Goal: Task Accomplishment & Management: Manage account settings

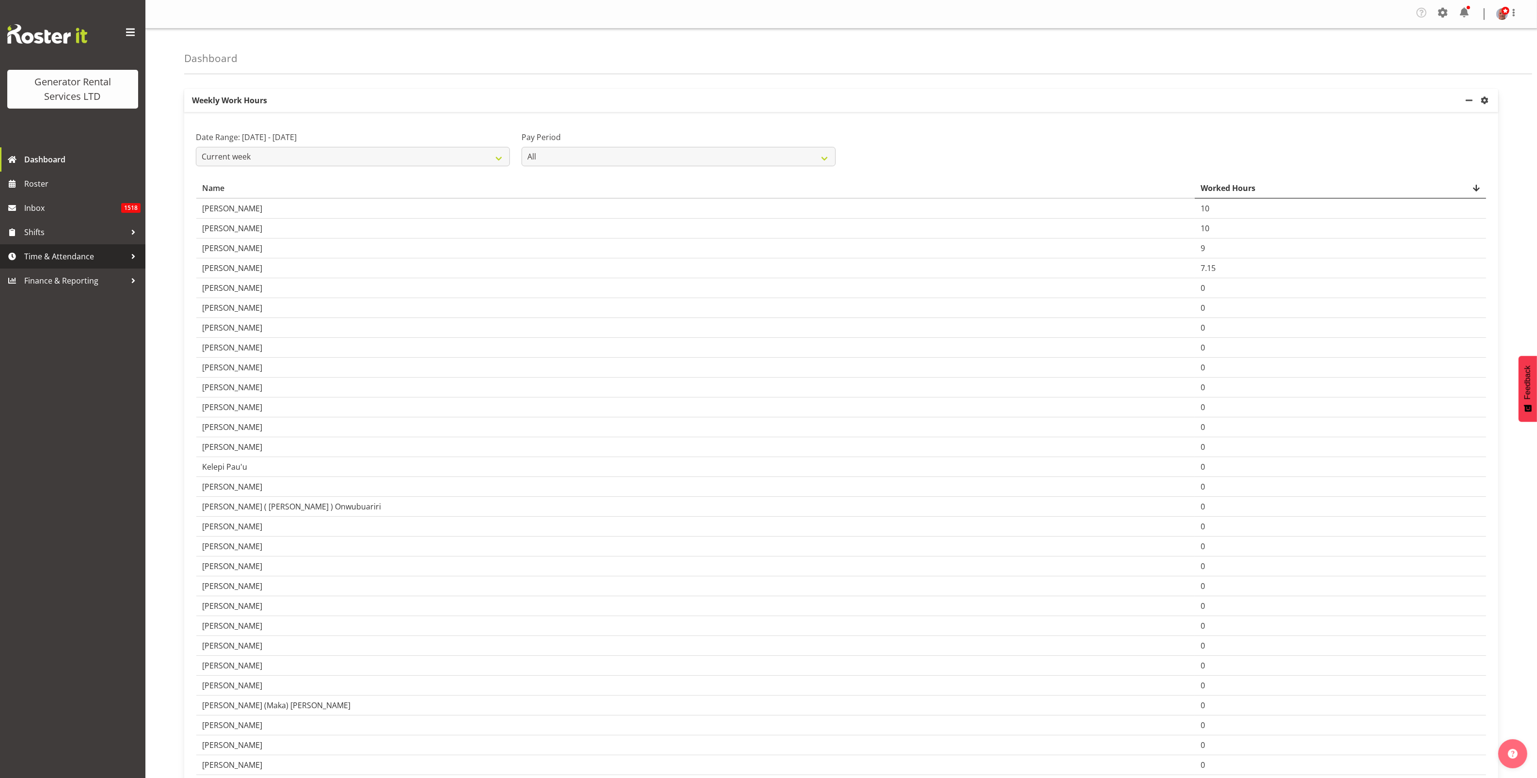
click at [46, 256] on span "Time & Attendance" at bounding box center [75, 256] width 102 height 15
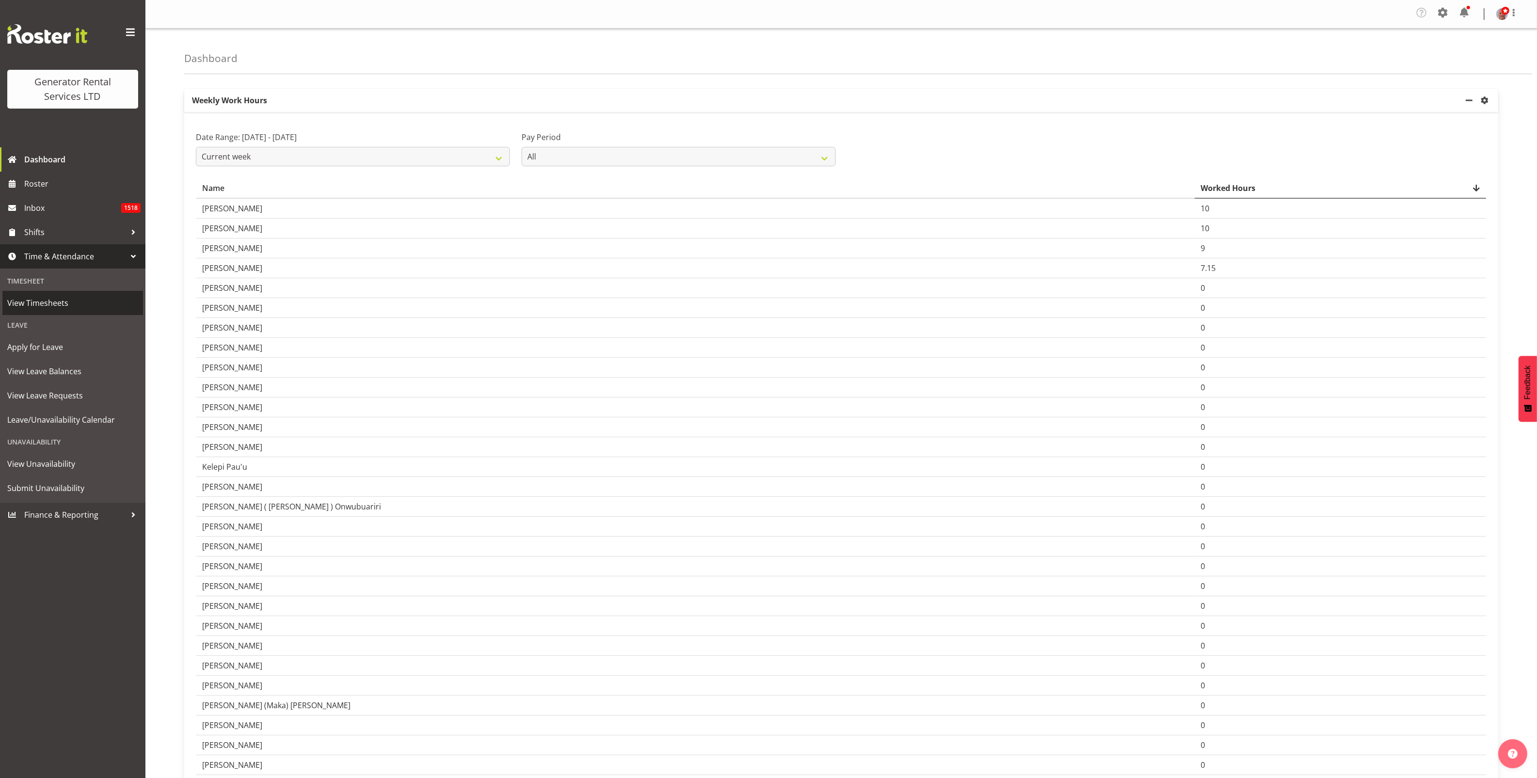
click at [47, 297] on span "View Timesheets" at bounding box center [72, 303] width 131 height 15
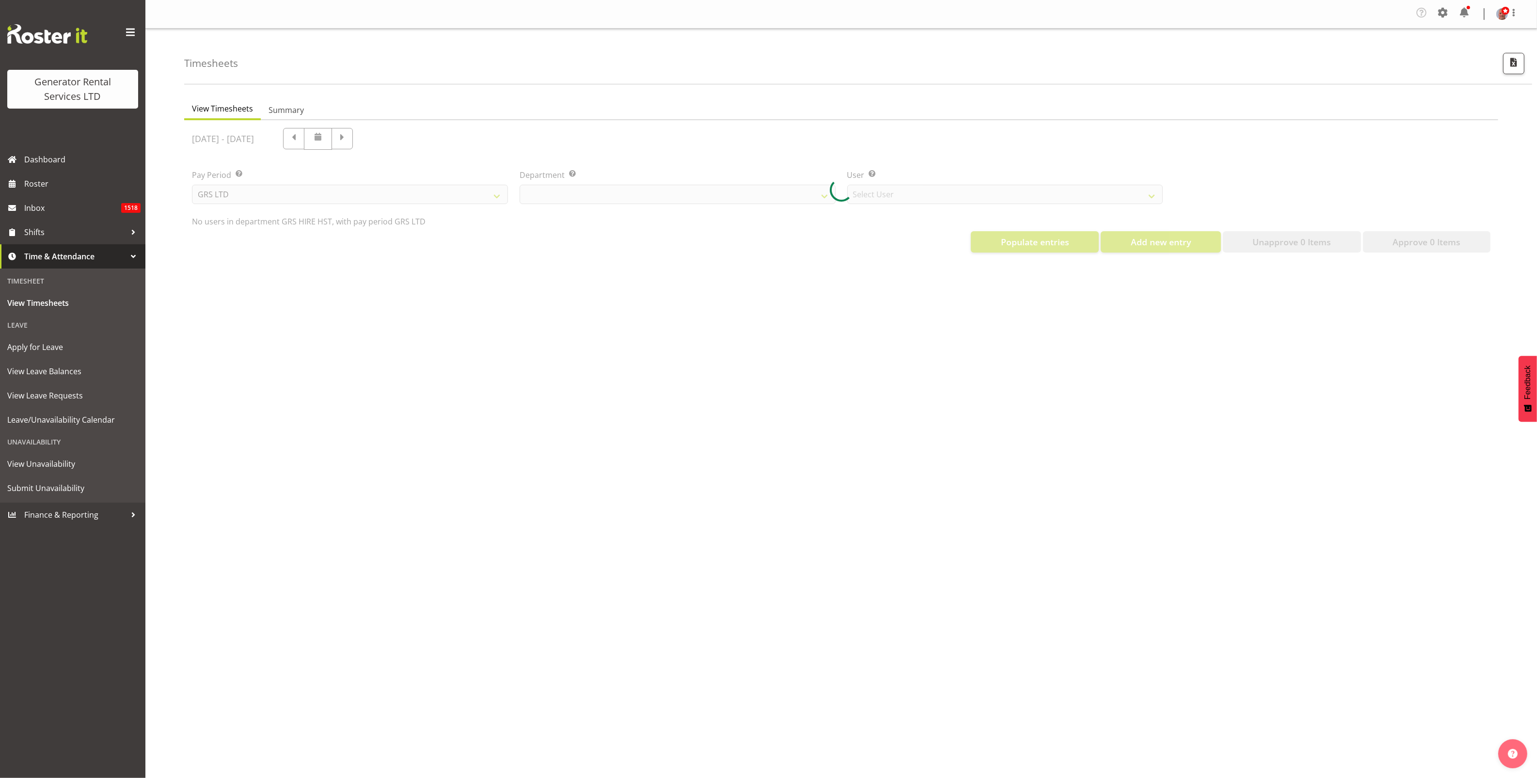
select select "22"
select select "149"
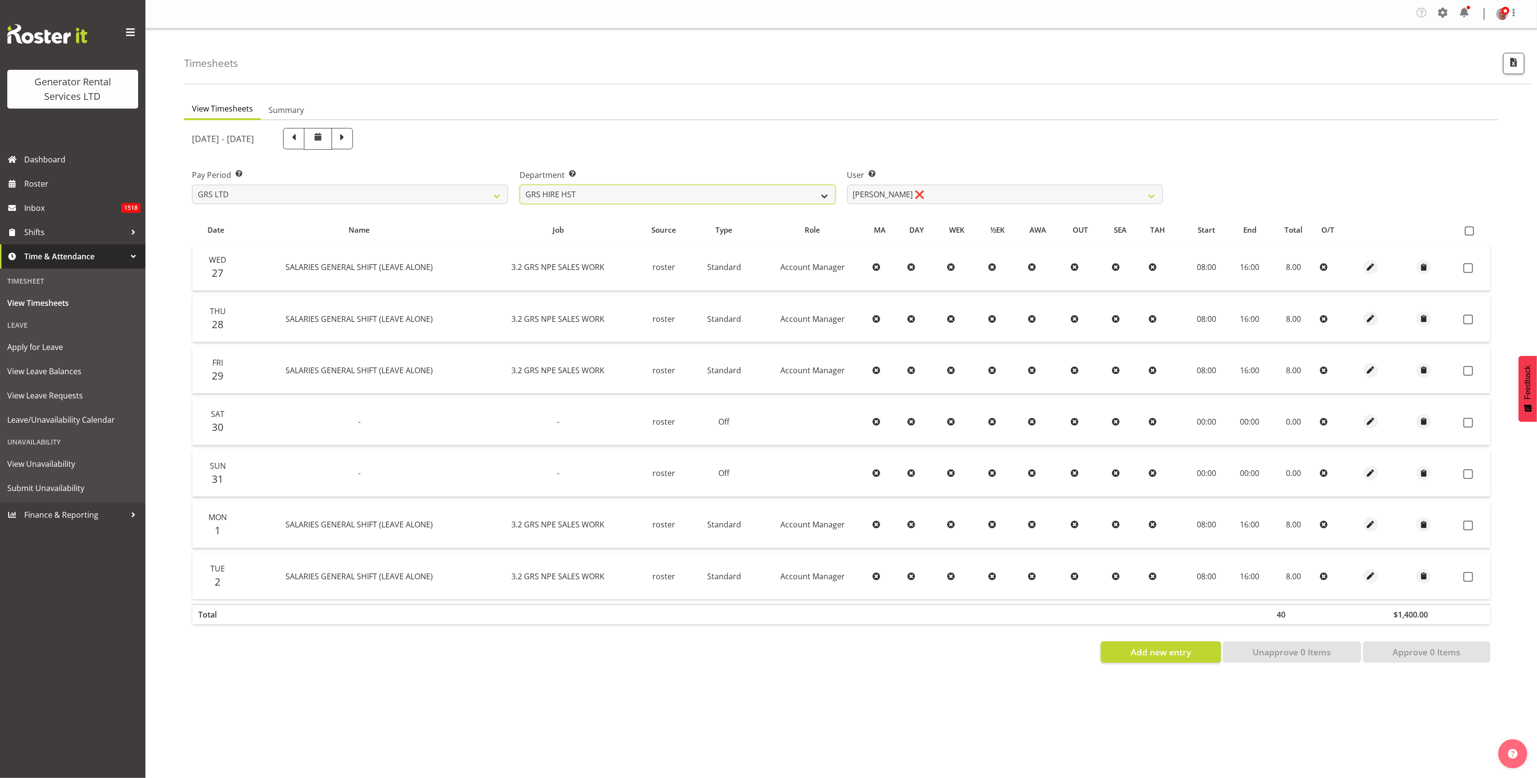
click at [715, 195] on select "GRS ADMIN AKL GRS ADMIN TGA GRS ENGINEERING AKL GRS HIRE AKL GRS HIRE HST GRS H…" at bounding box center [677, 194] width 316 height 19
select select "20"
click at [519, 185] on select "GRS ADMIN AKL GRS ADMIN TGA GRS ENGINEERING AKL GRS HIRE AKL GRS HIRE HST GRS H…" at bounding box center [677, 194] width 316 height 19
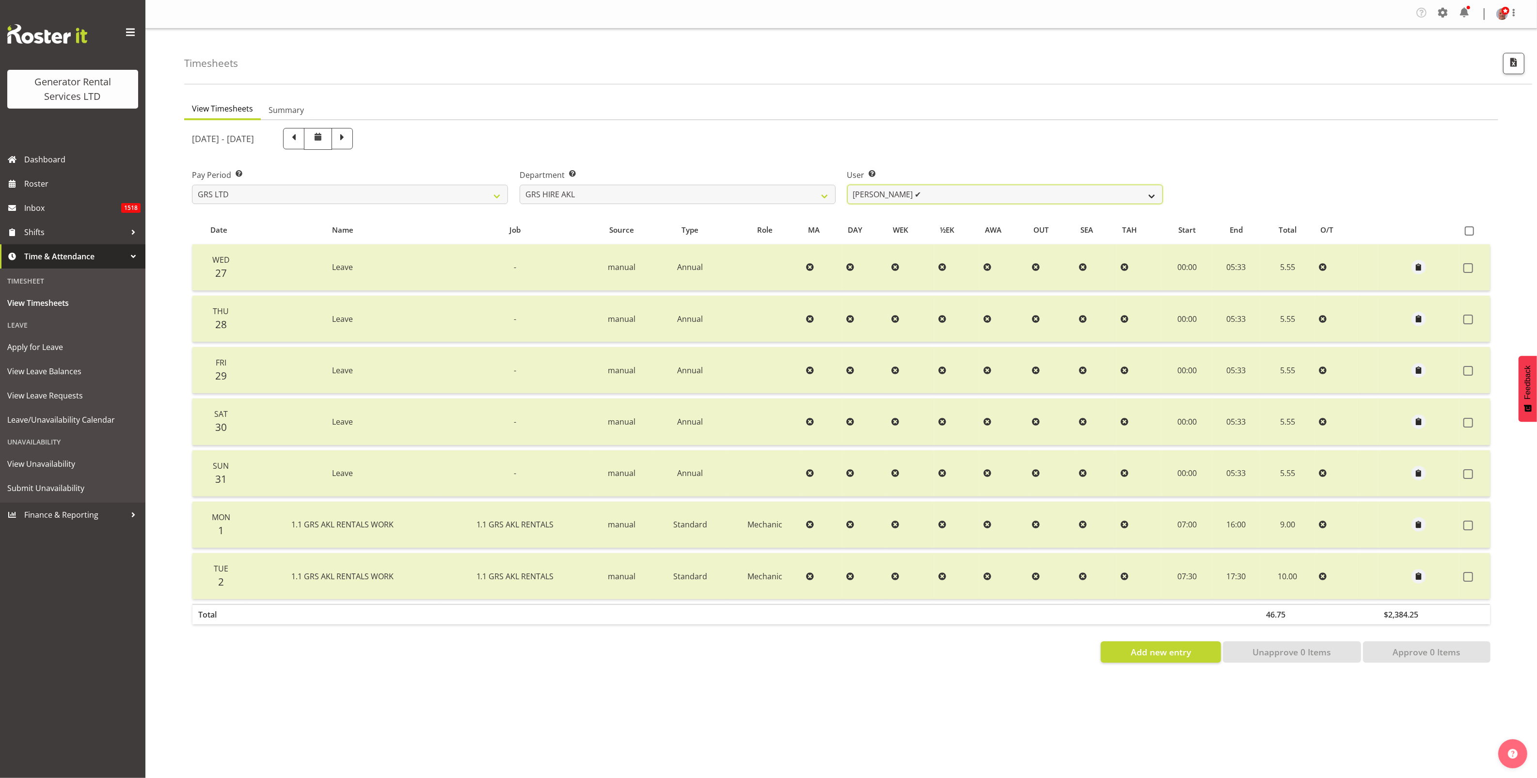
click at [882, 185] on select "[PERSON_NAME] ✔ [PERSON_NAME] ✔ [PERSON_NAME] ([GEOGRAPHIC_DATA]) [GEOGRAPHIC_D…" at bounding box center [1005, 194] width 316 height 19
select select "160"
click at [847, 185] on select "[PERSON_NAME] ✔ [PERSON_NAME] ✔ [PERSON_NAME] ([GEOGRAPHIC_DATA]) [GEOGRAPHIC_D…" at bounding box center [1005, 194] width 316 height 19
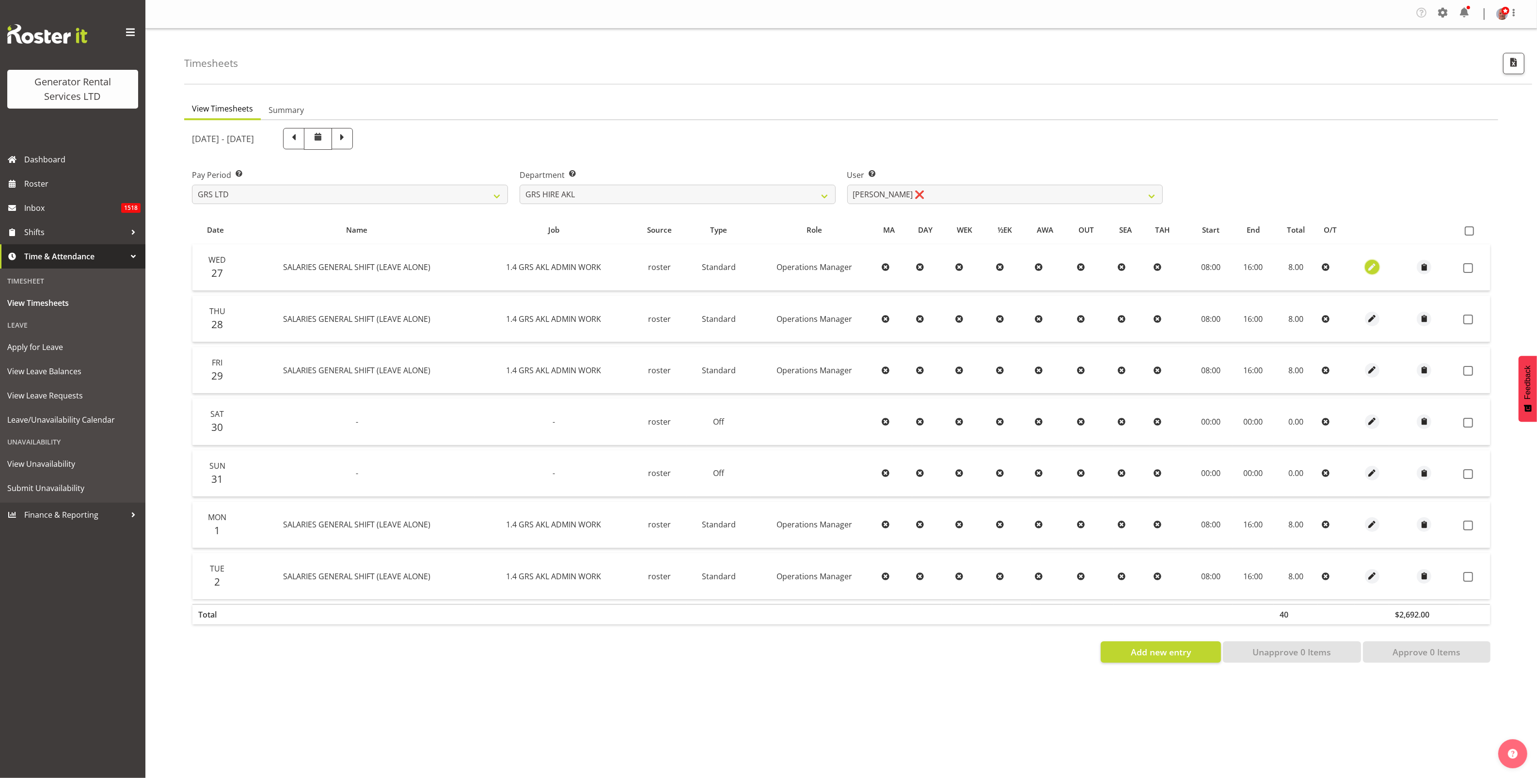
click at [1369, 266] on span "button" at bounding box center [1371, 267] width 11 height 11
select select "Standard"
select select "161"
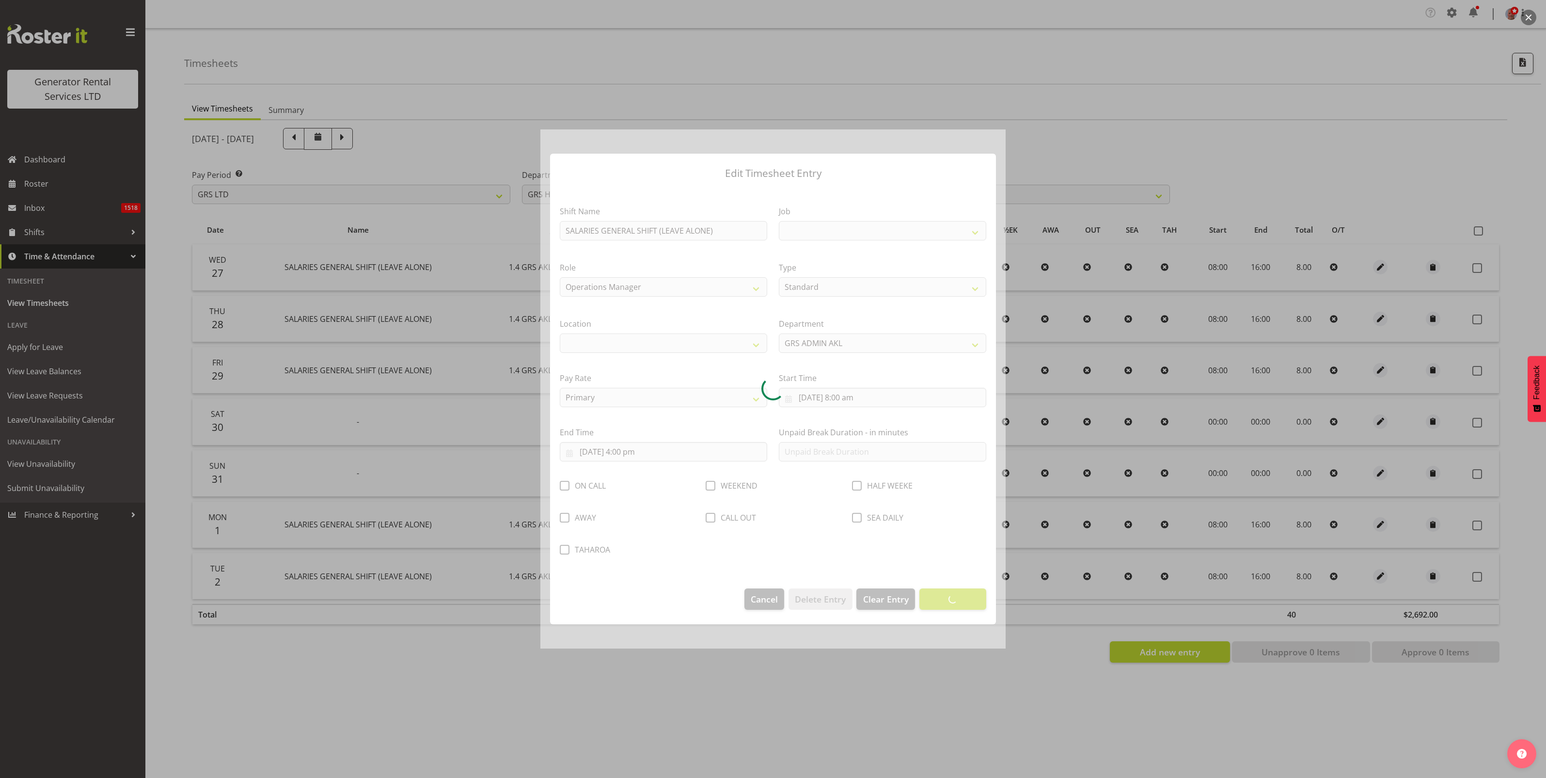
select select
select select "875"
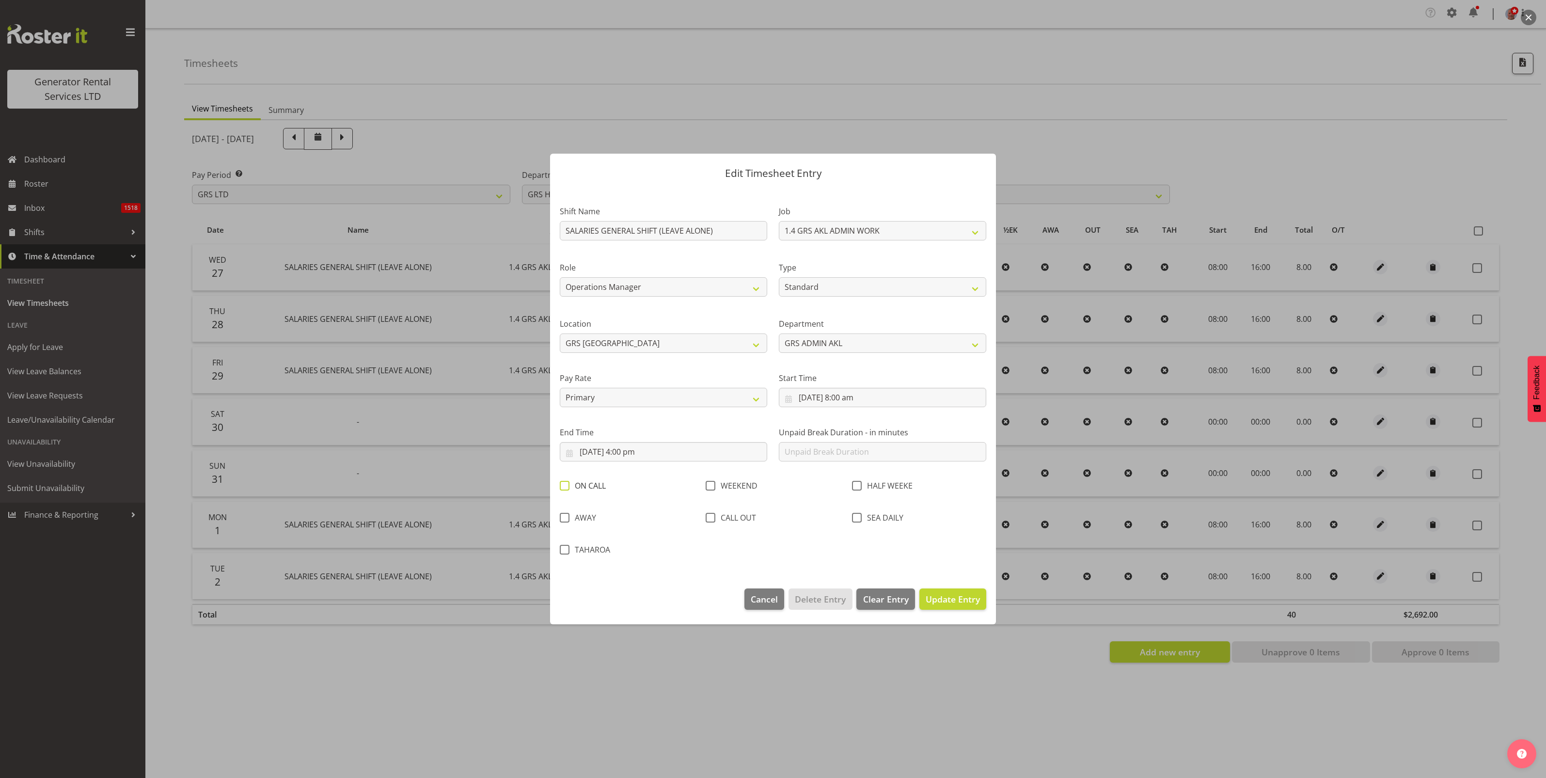
click at [564, 485] on span at bounding box center [565, 486] width 10 height 10
click at [564, 485] on input "ON CALL" at bounding box center [563, 485] width 6 height 6
checkbox input "true"
click at [959, 593] on span "Update Entry" at bounding box center [953, 599] width 54 height 13
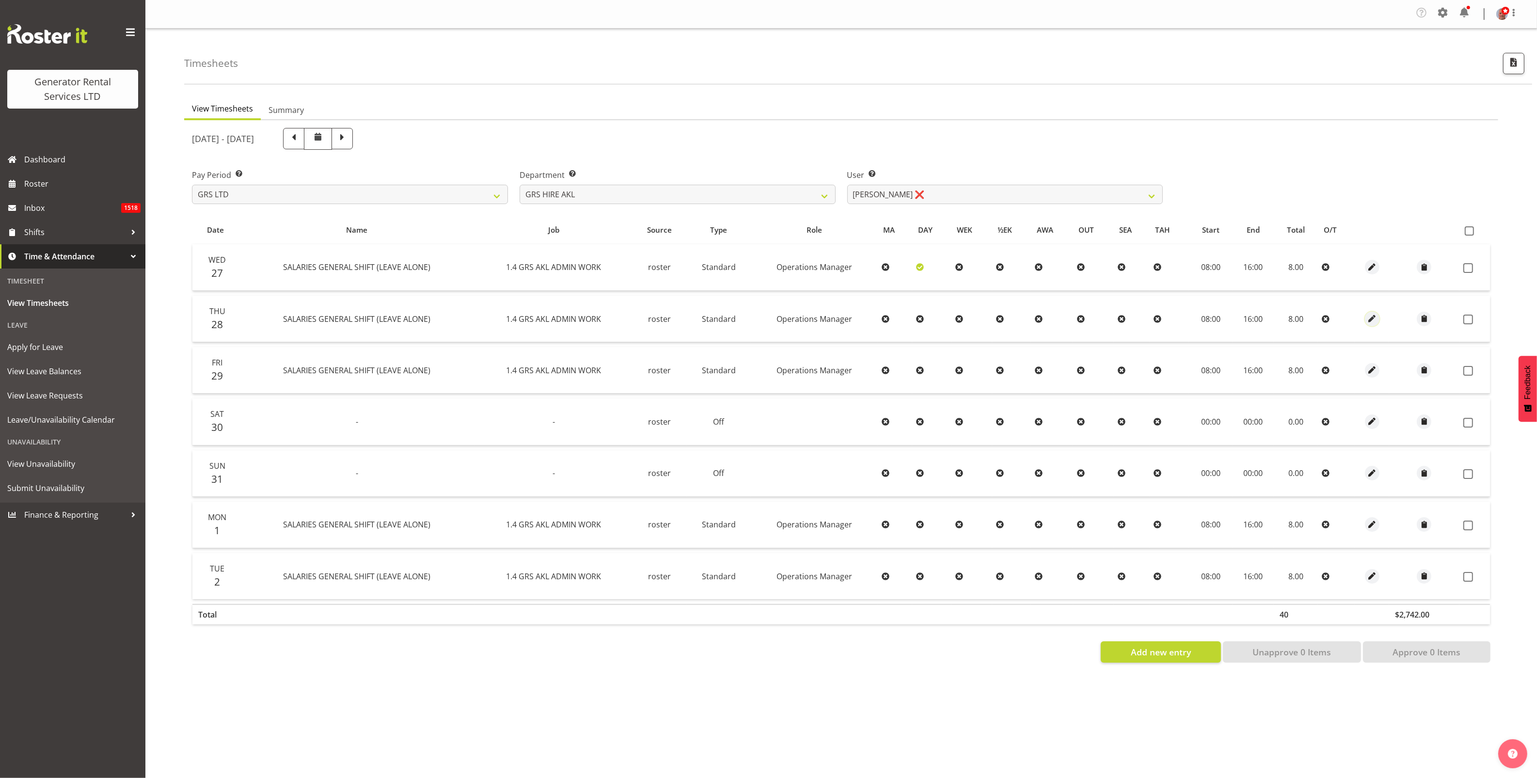
click at [1370, 317] on span "button" at bounding box center [1371, 318] width 11 height 11
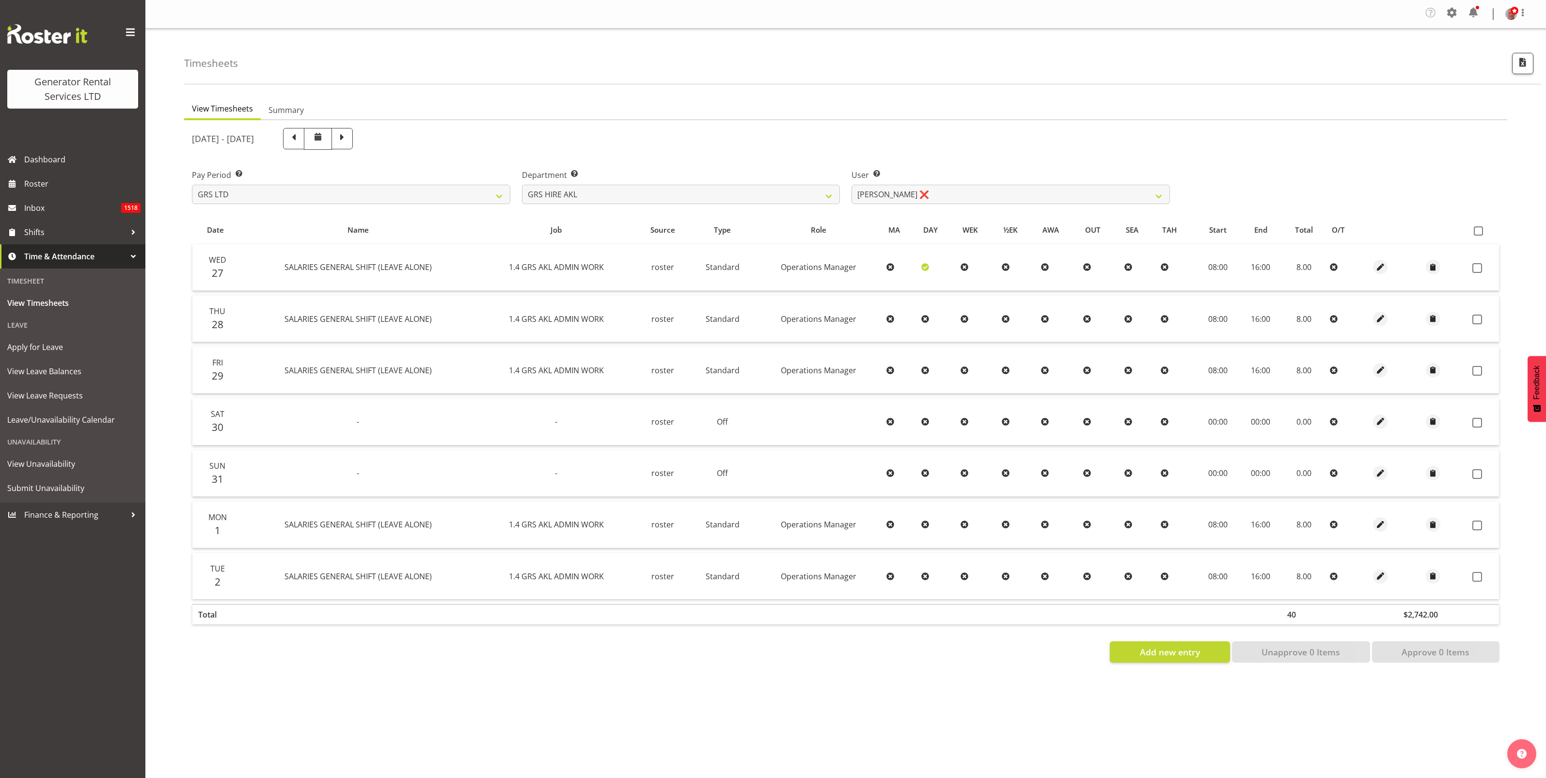
select select "Standard"
select select "161"
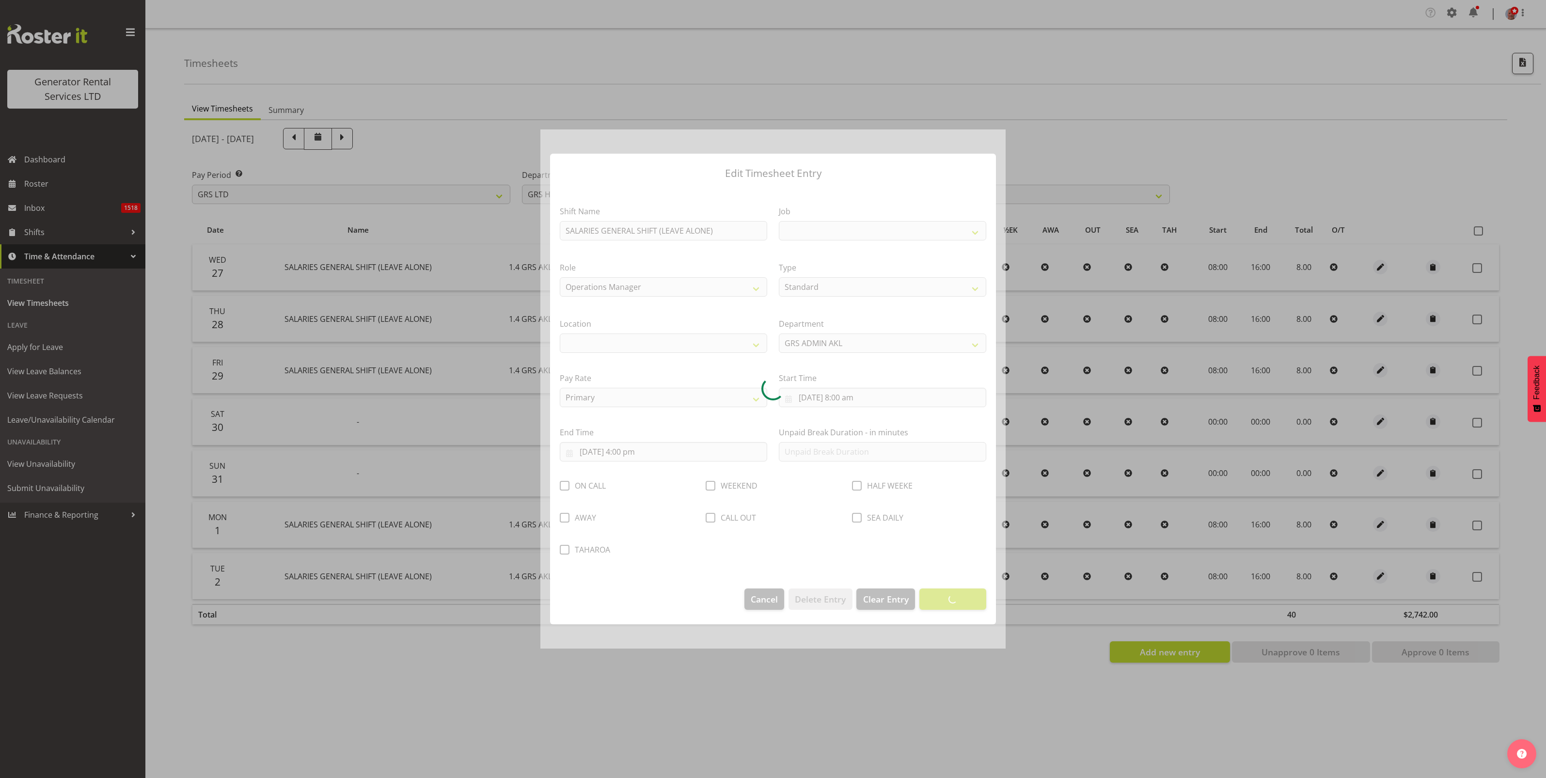
select select
select select "875"
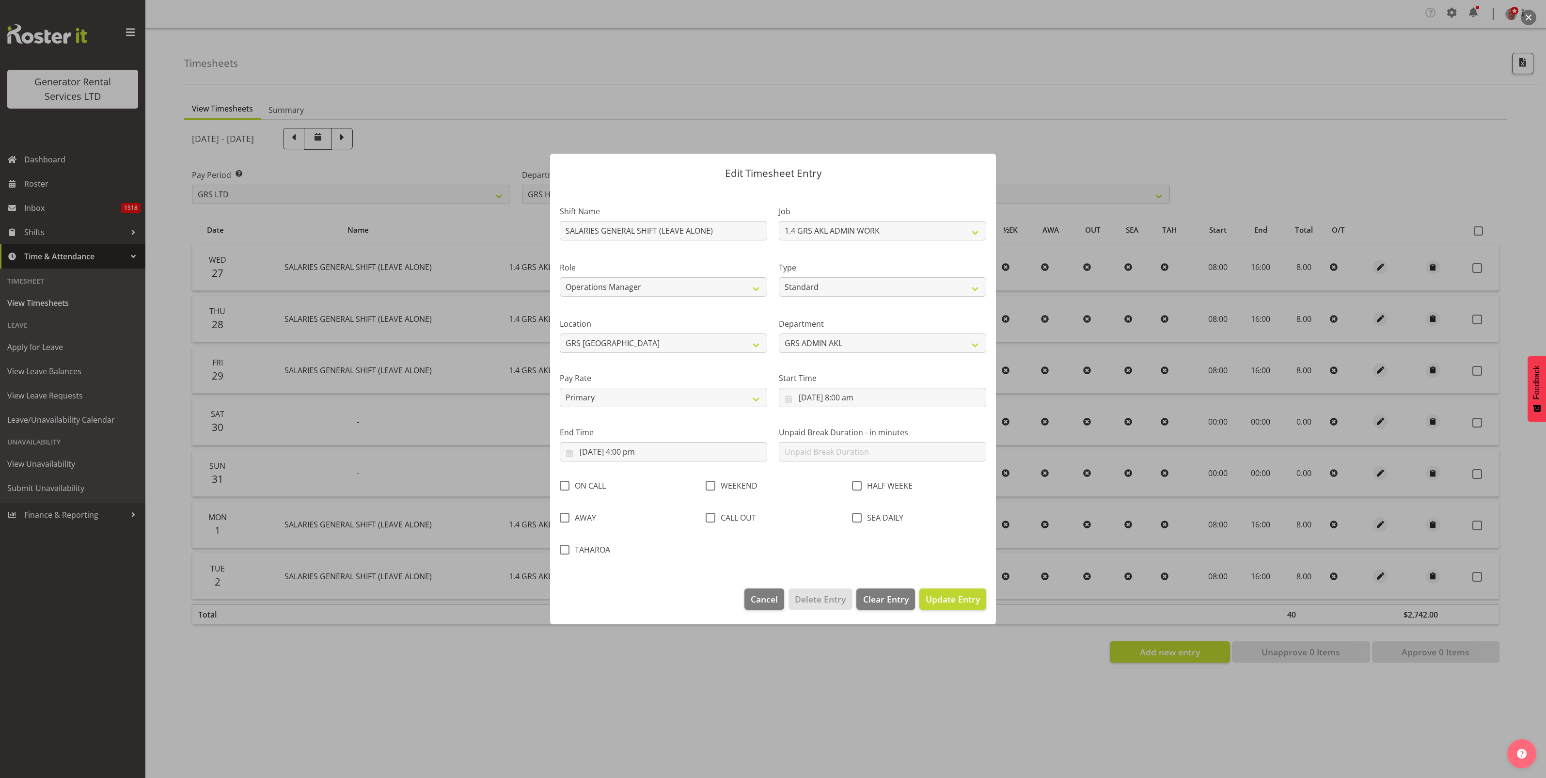
click at [567, 486] on span at bounding box center [565, 486] width 10 height 10
click at [566, 486] on input "ON CALL" at bounding box center [563, 485] width 6 height 6
checkbox input "true"
click at [936, 596] on span "Update Entry" at bounding box center [953, 599] width 54 height 12
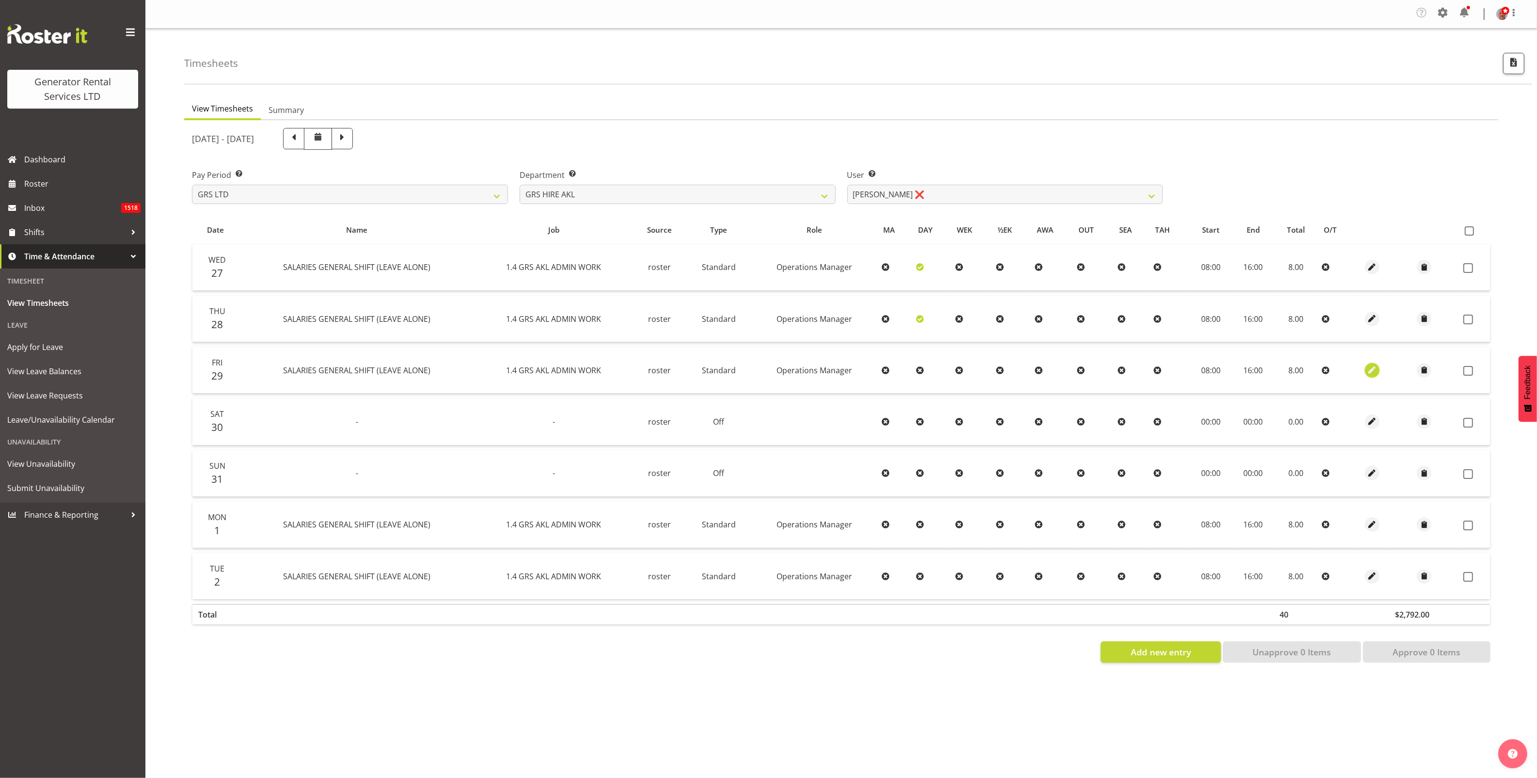
click at [1371, 369] on span "button" at bounding box center [1371, 369] width 11 height 11
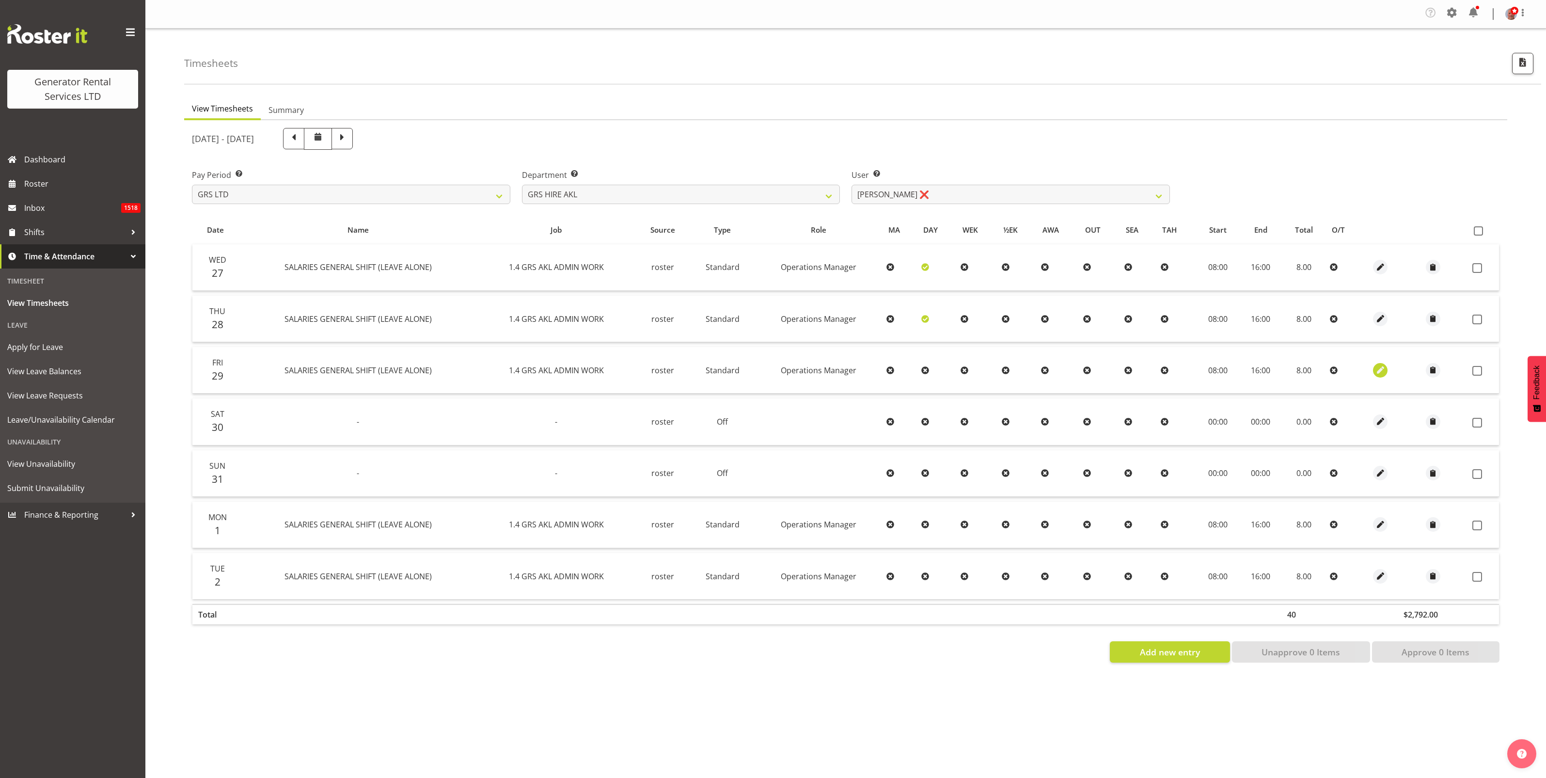
select select "Standard"
select select "161"
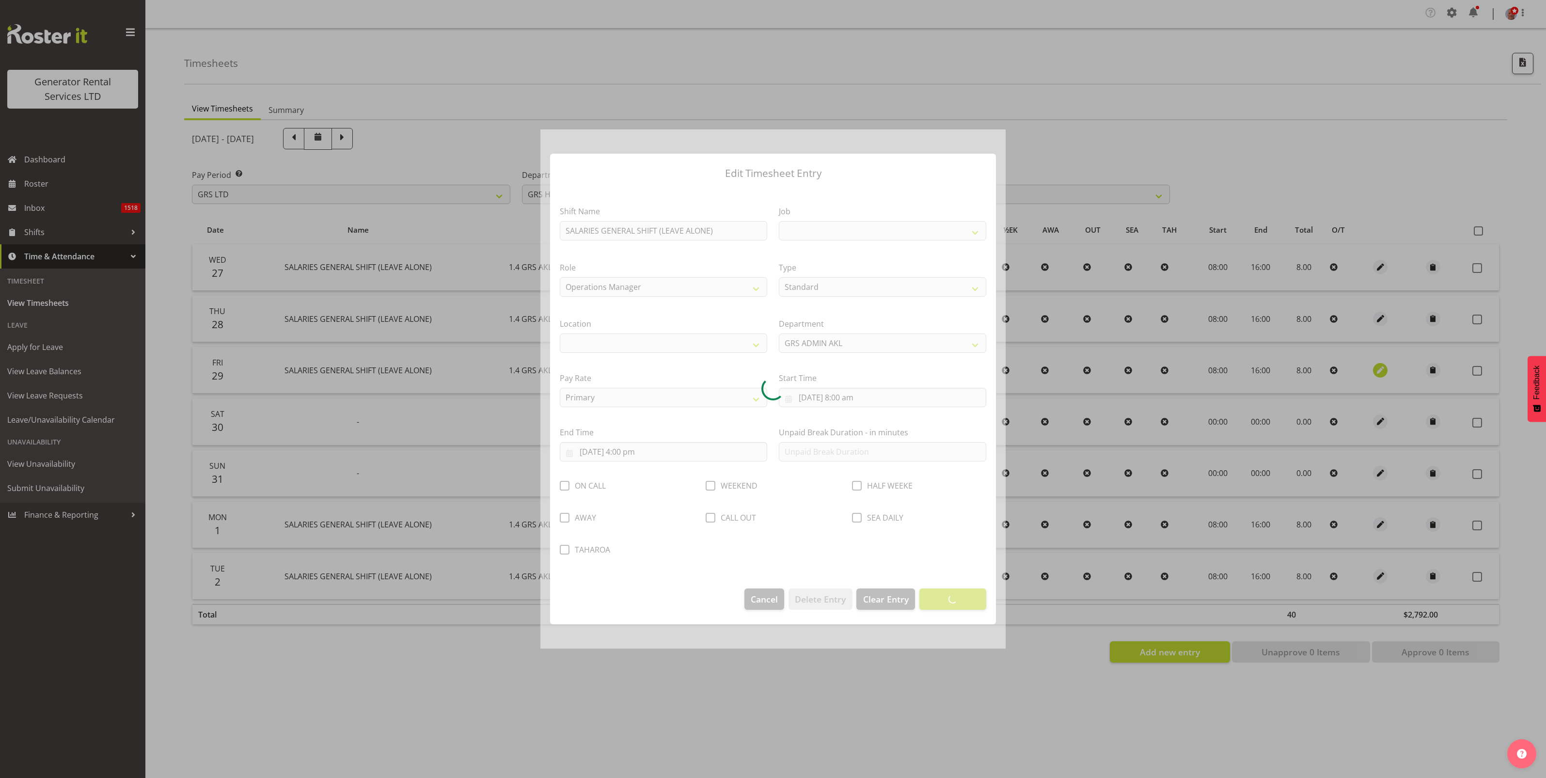
select select
select select "875"
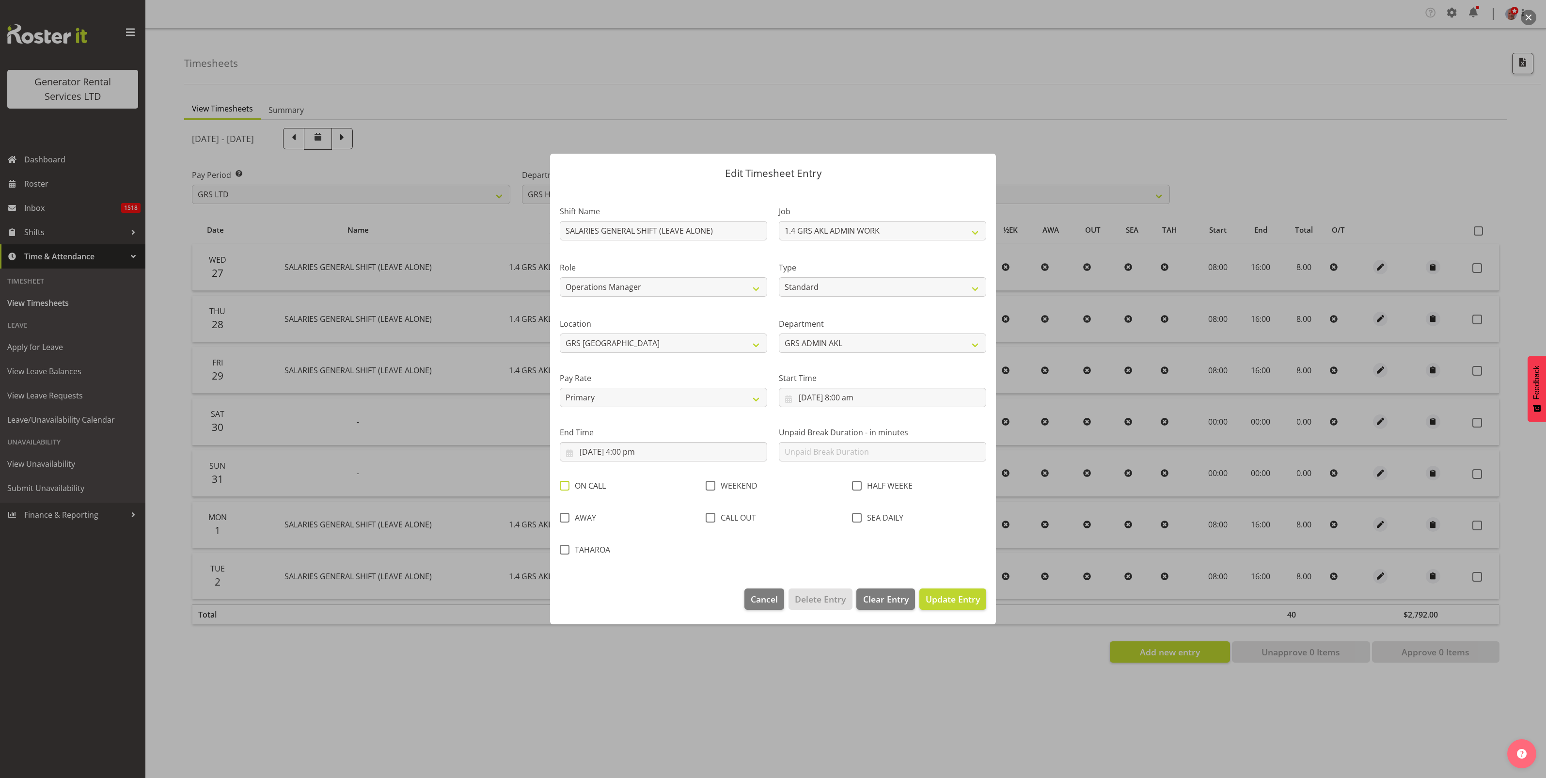
click at [564, 484] on span at bounding box center [565, 486] width 10 height 10
click at [564, 484] on input "ON CALL" at bounding box center [563, 485] width 6 height 6
checkbox input "true"
click at [950, 592] on button "Update Entry" at bounding box center [952, 598] width 67 height 21
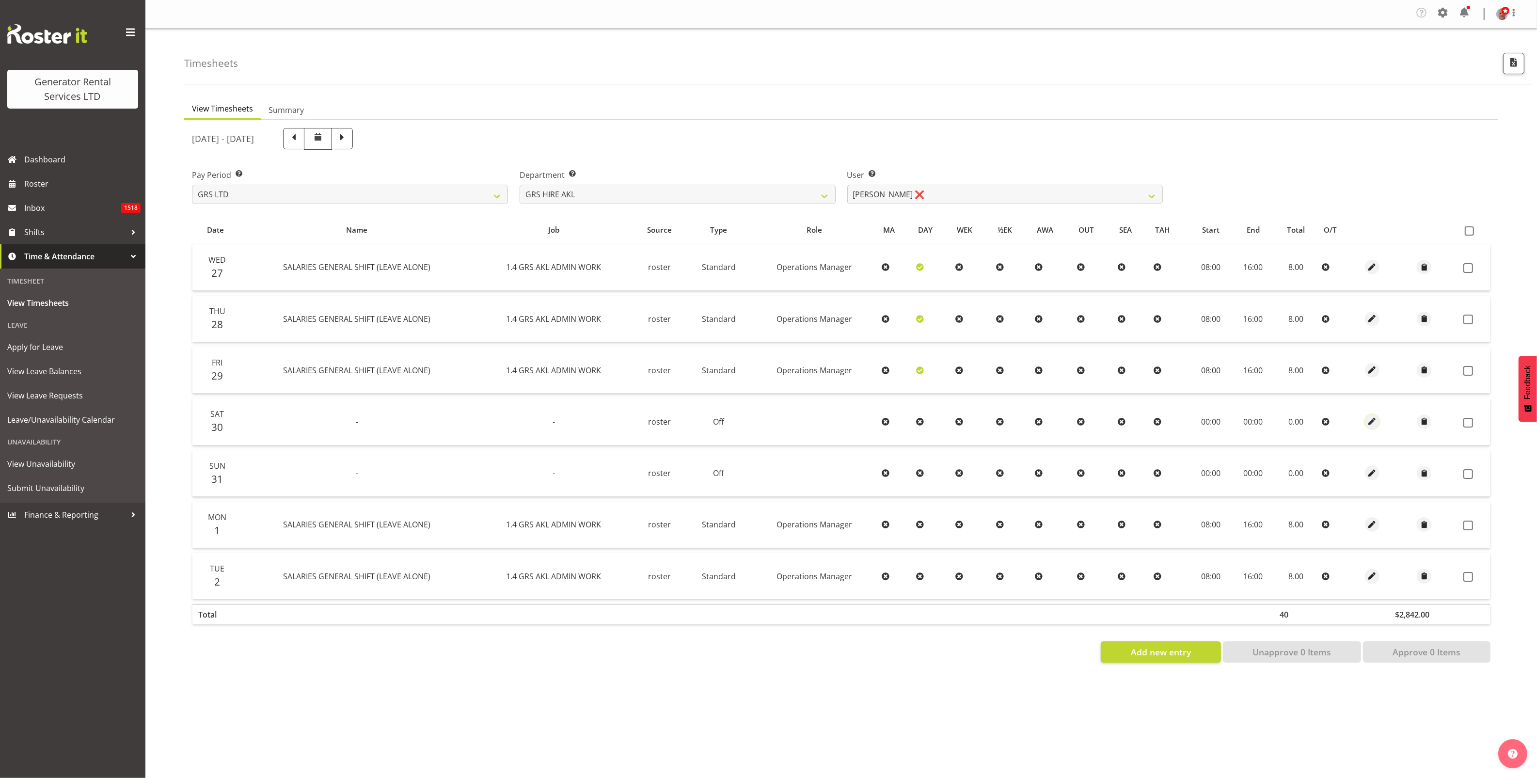
click at [1370, 422] on span "button" at bounding box center [1371, 421] width 11 height 11
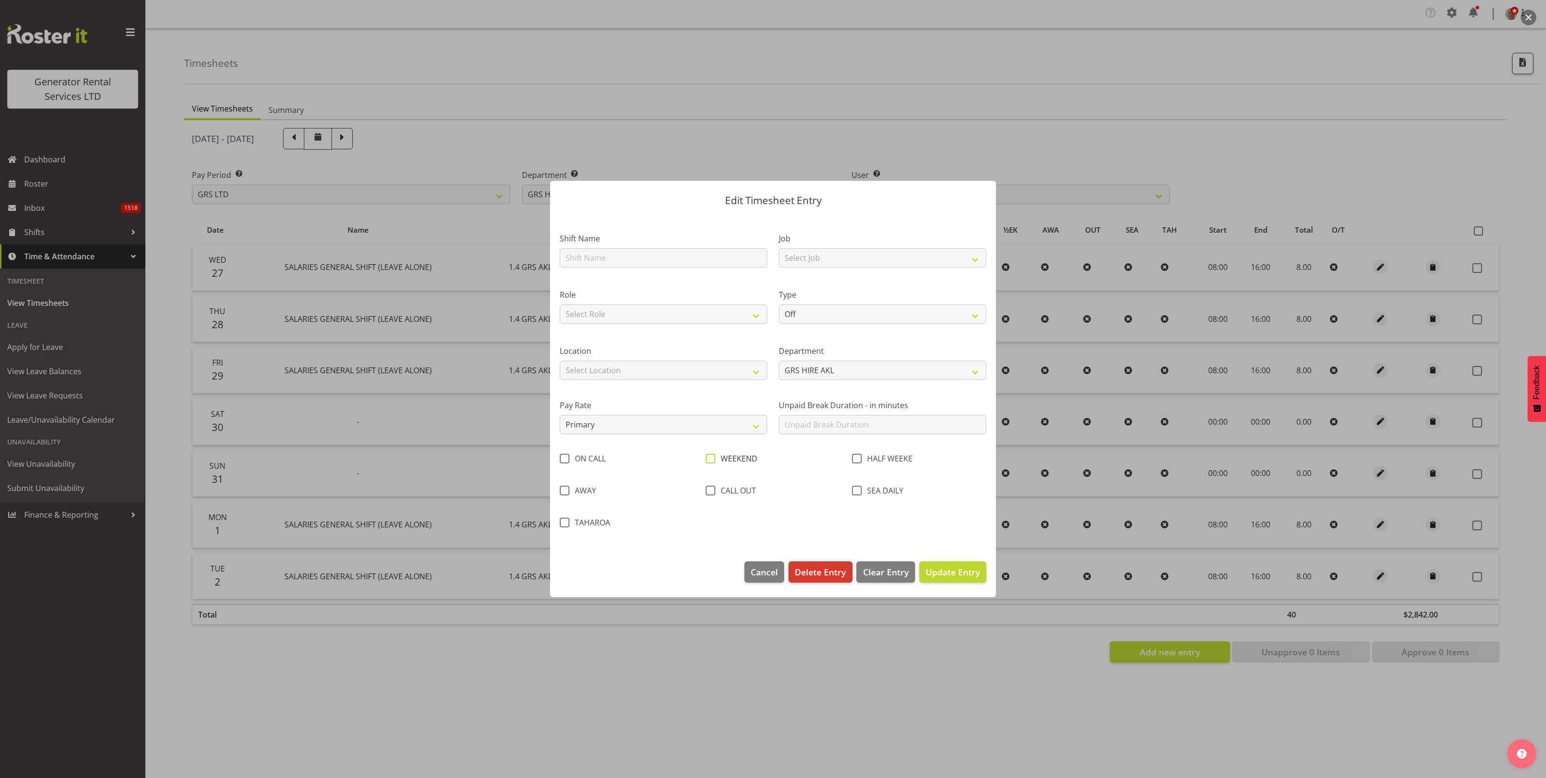
click at [712, 458] on span at bounding box center [711, 459] width 10 height 10
click at [712, 458] on input "WEEKEND" at bounding box center [709, 458] width 6 height 6
checkbox input "true"
click at [956, 572] on span "Update Entry" at bounding box center [953, 572] width 54 height 12
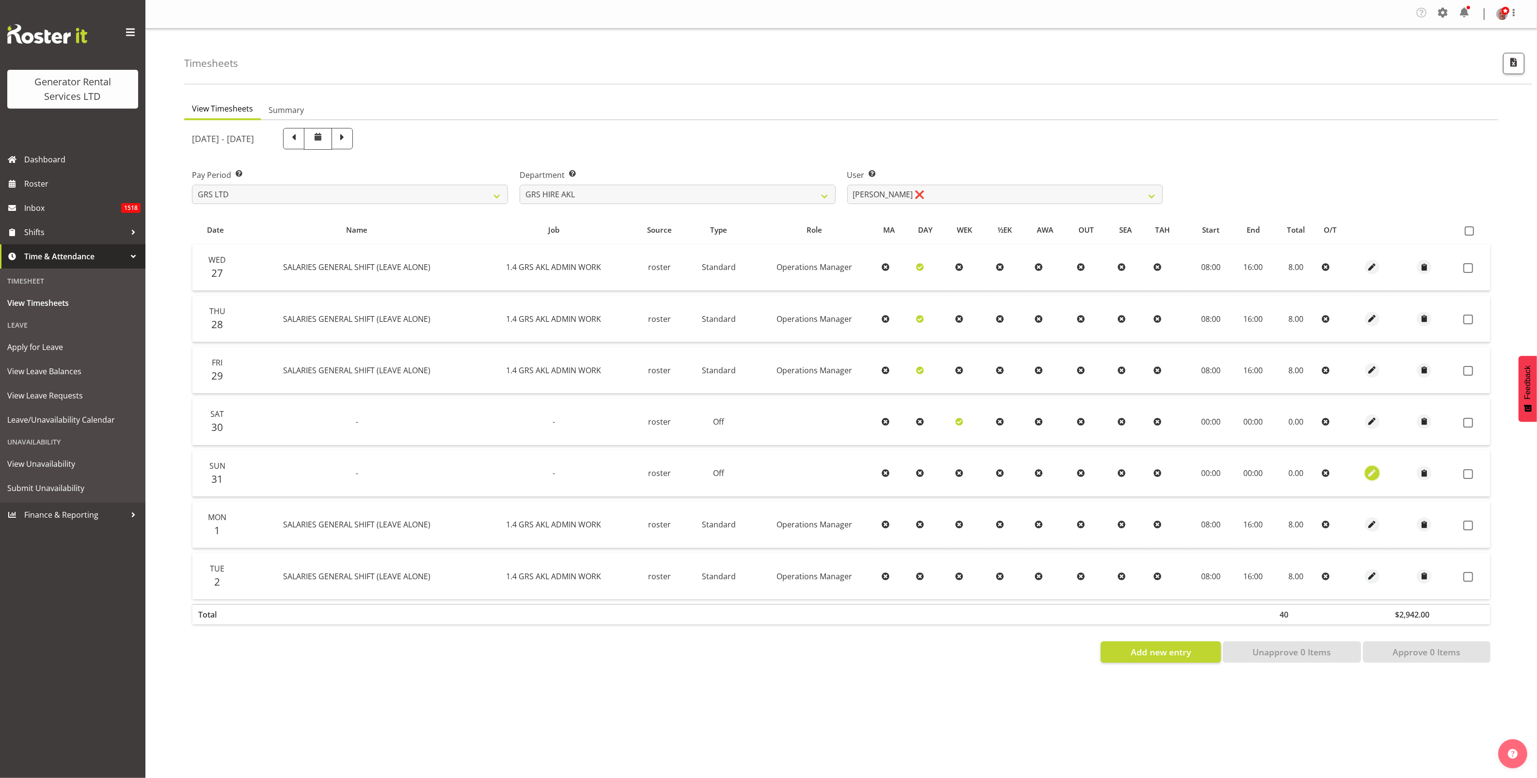
click at [1372, 471] on span "button" at bounding box center [1371, 473] width 11 height 11
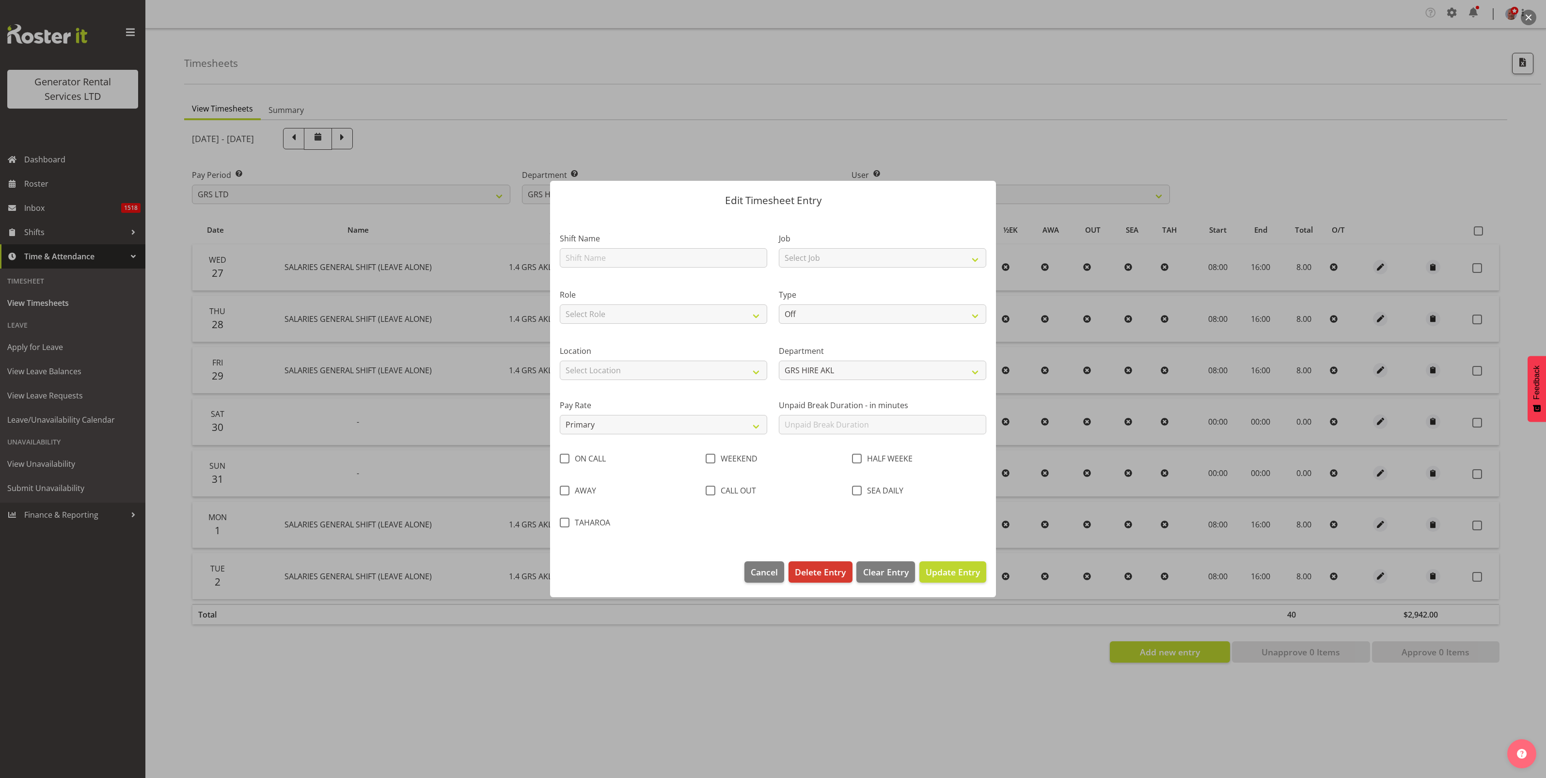
click at [708, 455] on span at bounding box center [711, 459] width 10 height 10
click at [708, 455] on input "WEEKEND" at bounding box center [709, 458] width 6 height 6
checkbox input "true"
click at [949, 570] on span "Update Entry" at bounding box center [953, 572] width 54 height 12
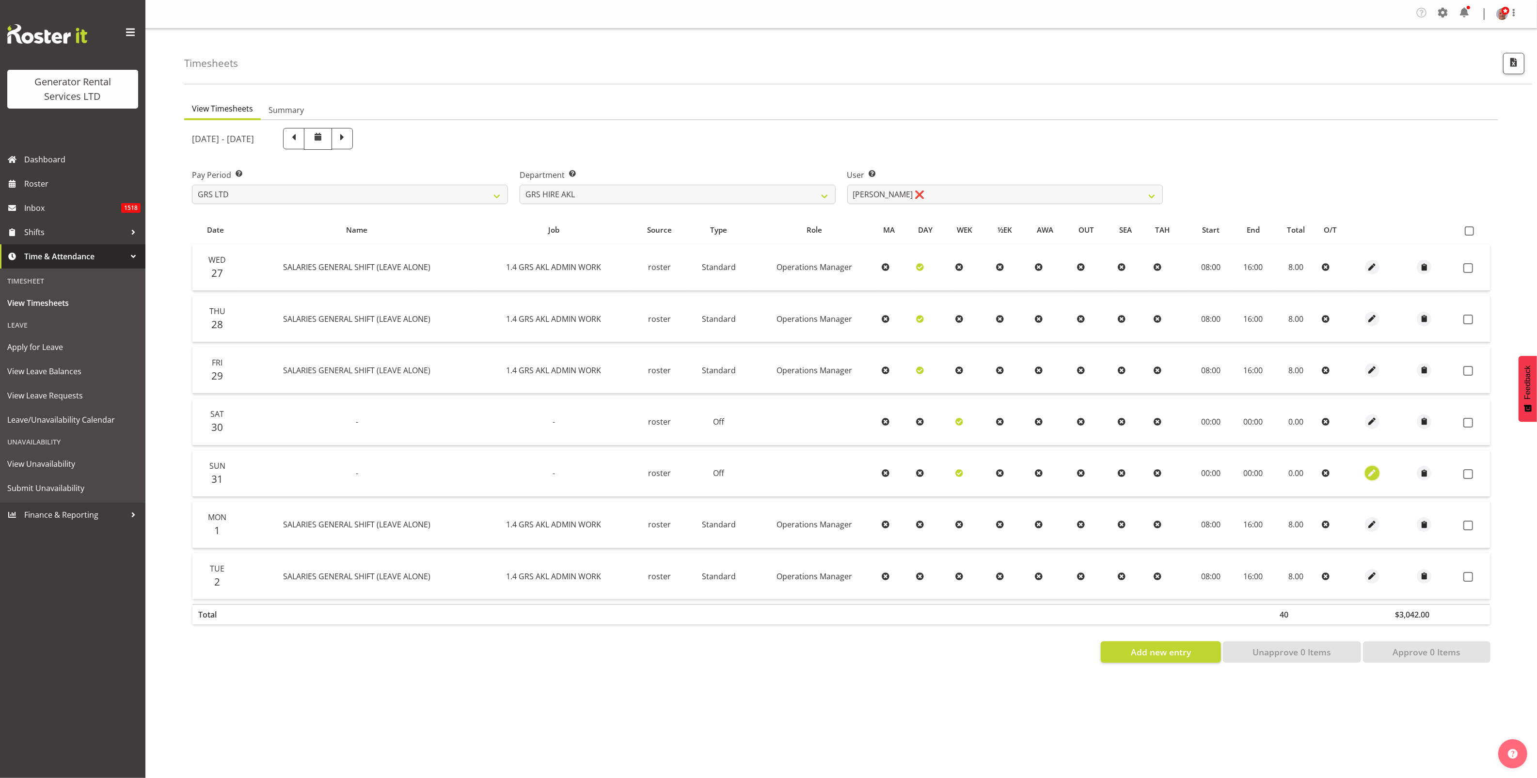
click at [1368, 473] on span "button" at bounding box center [1371, 473] width 11 height 11
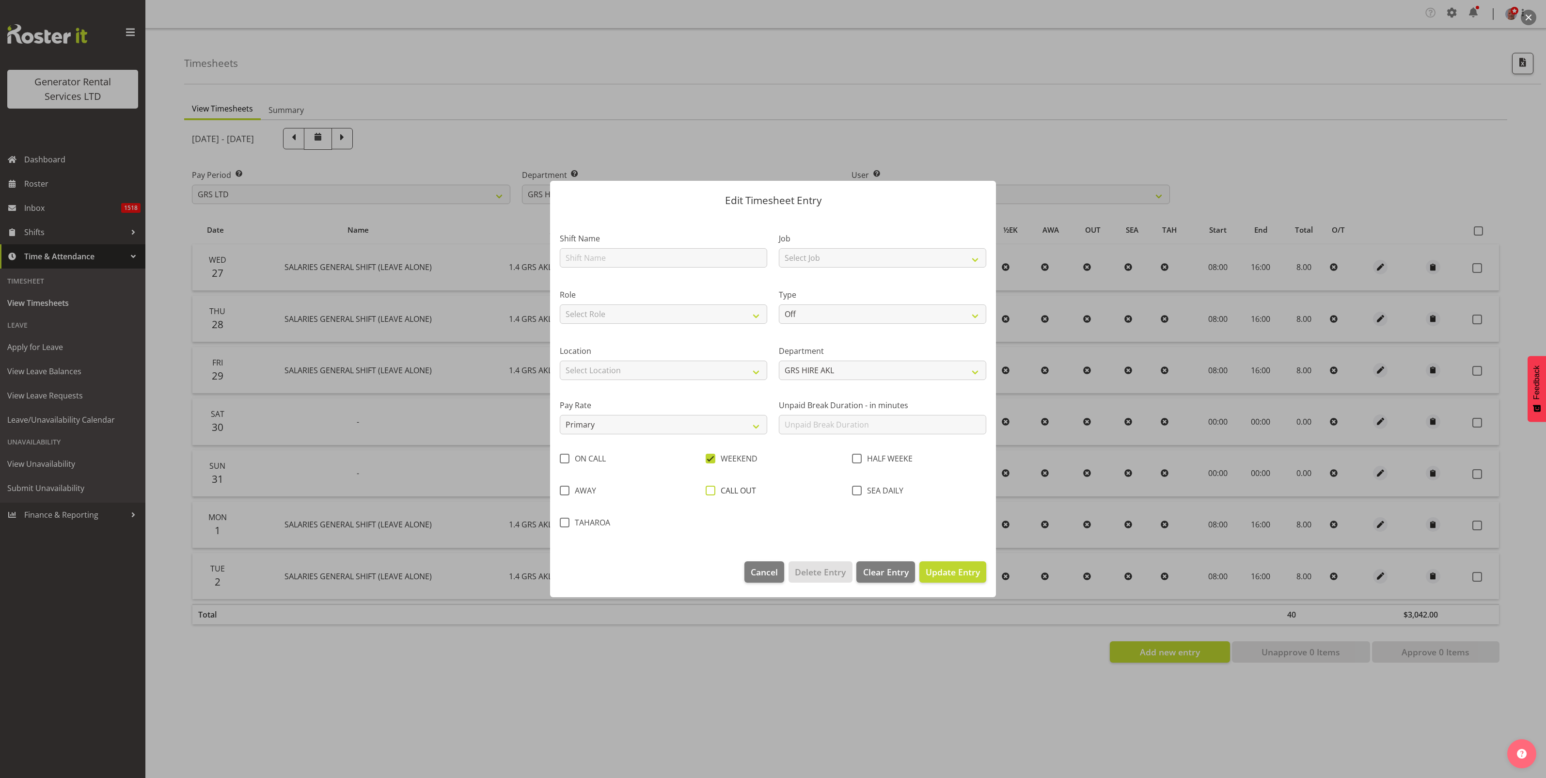
click at [710, 488] on span at bounding box center [711, 491] width 10 height 10
click at [710, 488] on input "CALL OUT" at bounding box center [709, 490] width 6 height 6
checkbox input "true"
click at [941, 570] on span "Update Entry" at bounding box center [953, 572] width 54 height 12
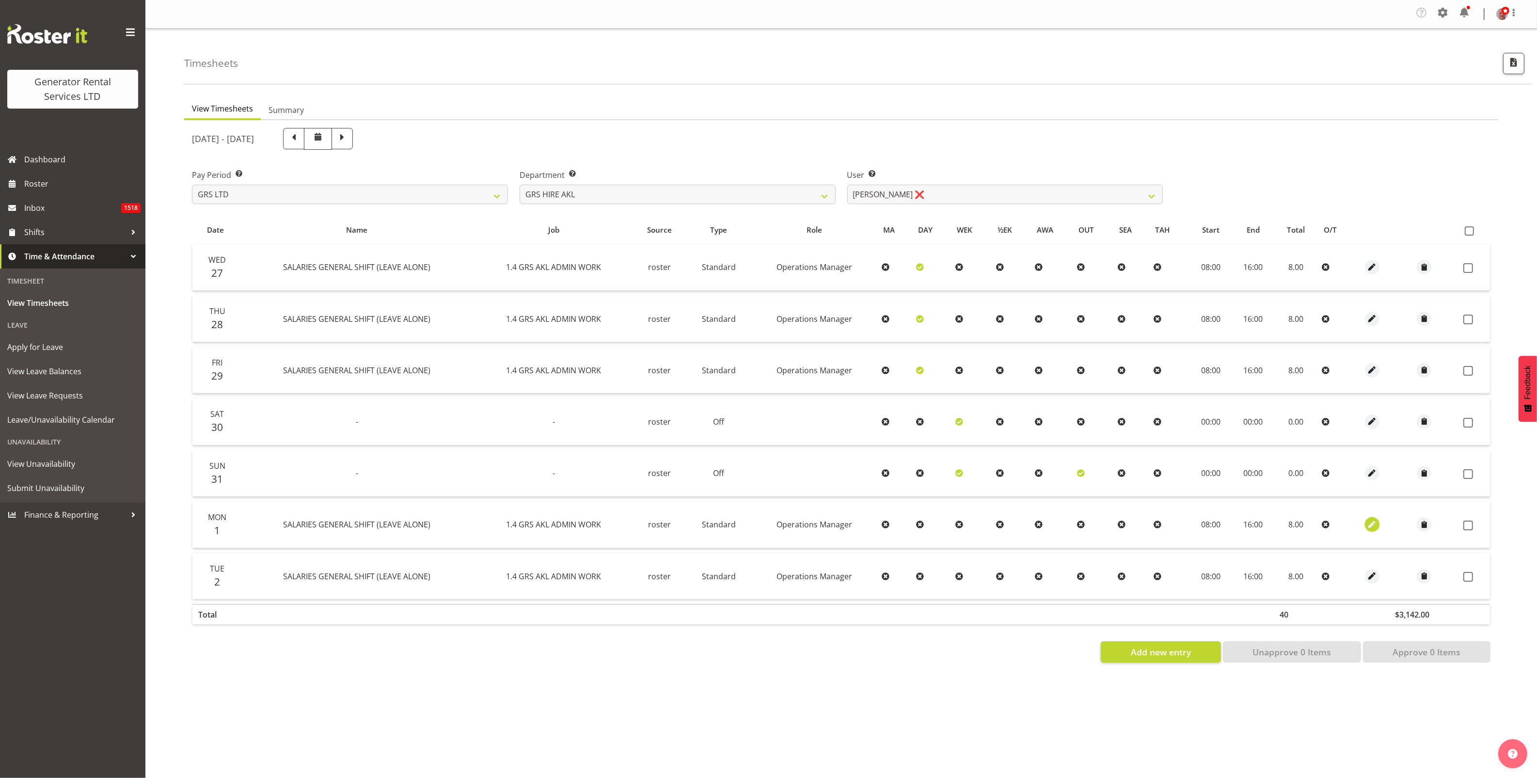
click at [1374, 526] on span "button" at bounding box center [1371, 524] width 11 height 11
select select "Standard"
select select "161"
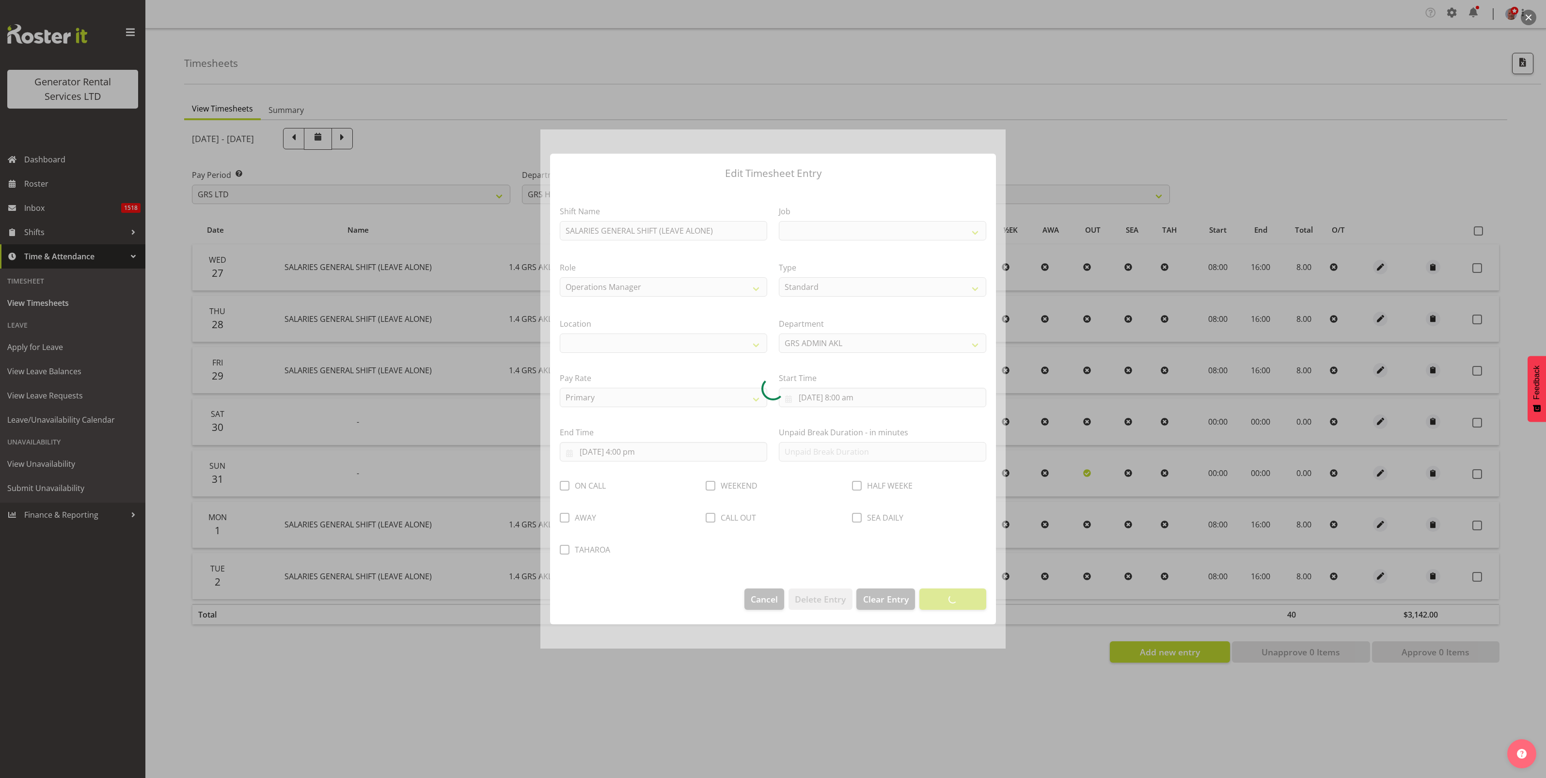
select select
select select "875"
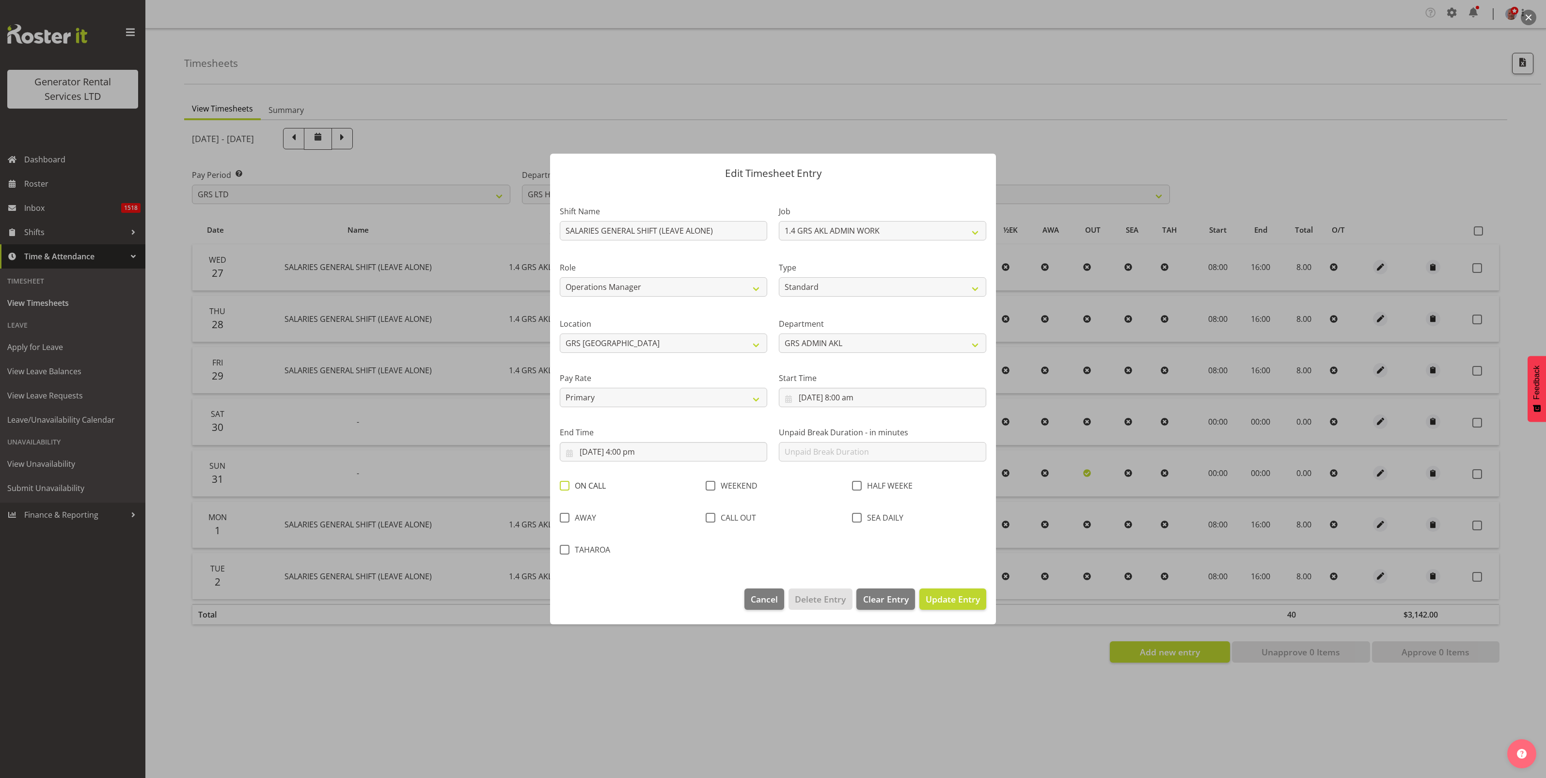
click at [560, 482] on span at bounding box center [565, 486] width 10 height 10
click at [560, 482] on input "ON CALL" at bounding box center [563, 485] width 6 height 6
checkbox input "true"
click at [952, 597] on span "Update Entry" at bounding box center [953, 599] width 54 height 12
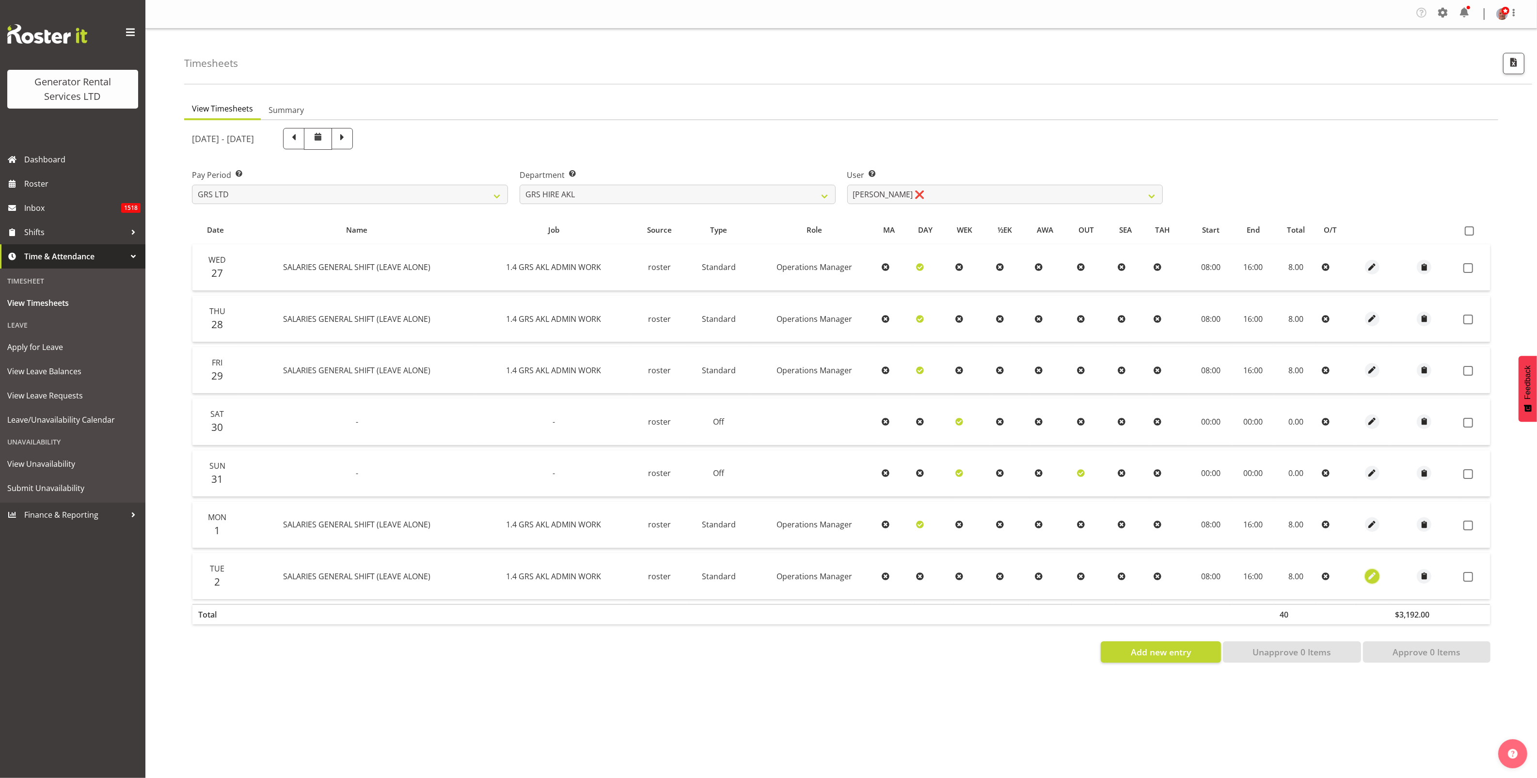
click at [1370, 578] on span "button" at bounding box center [1371, 575] width 11 height 11
select select "Standard"
select select "161"
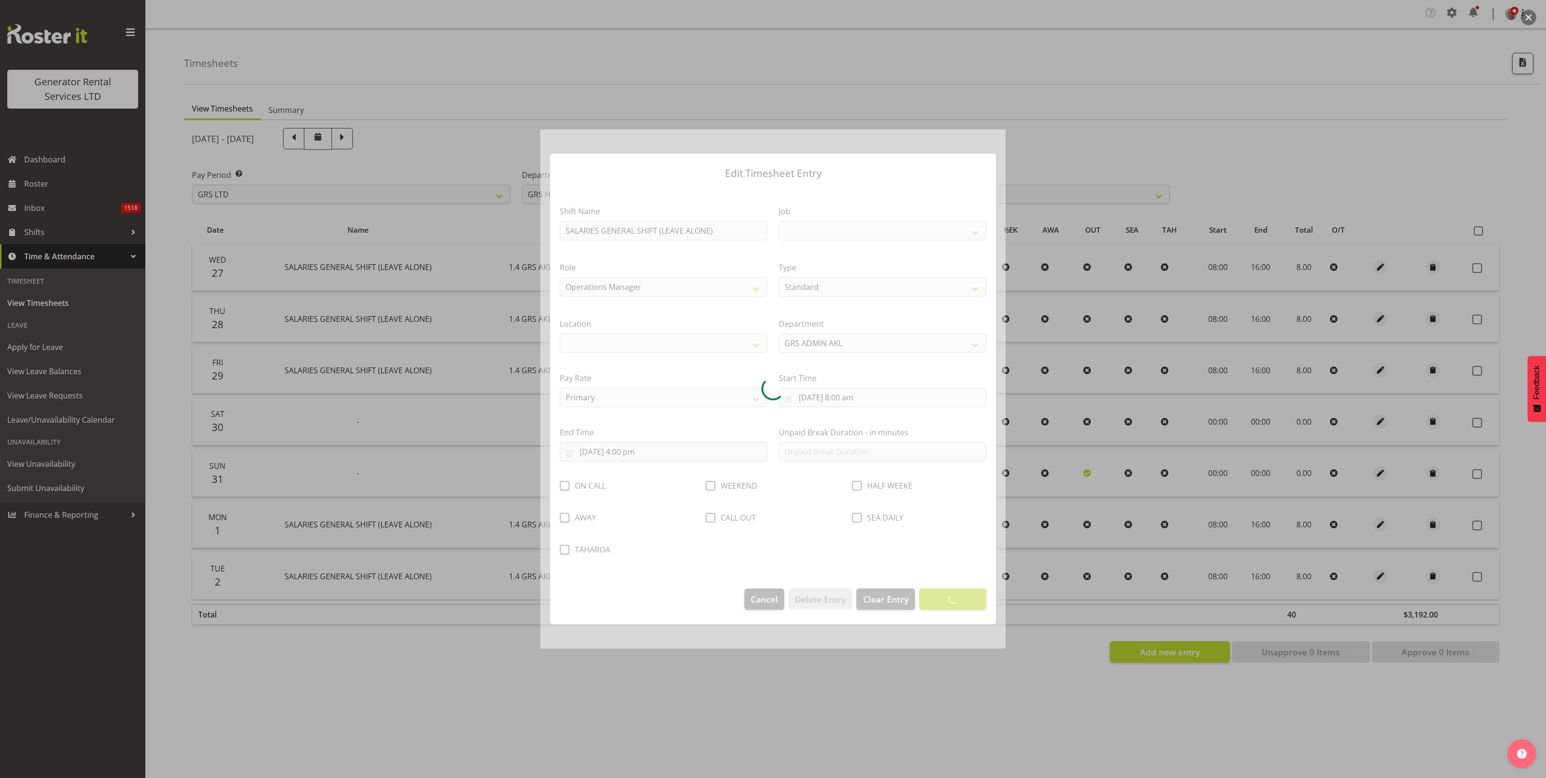
select select
select select "875"
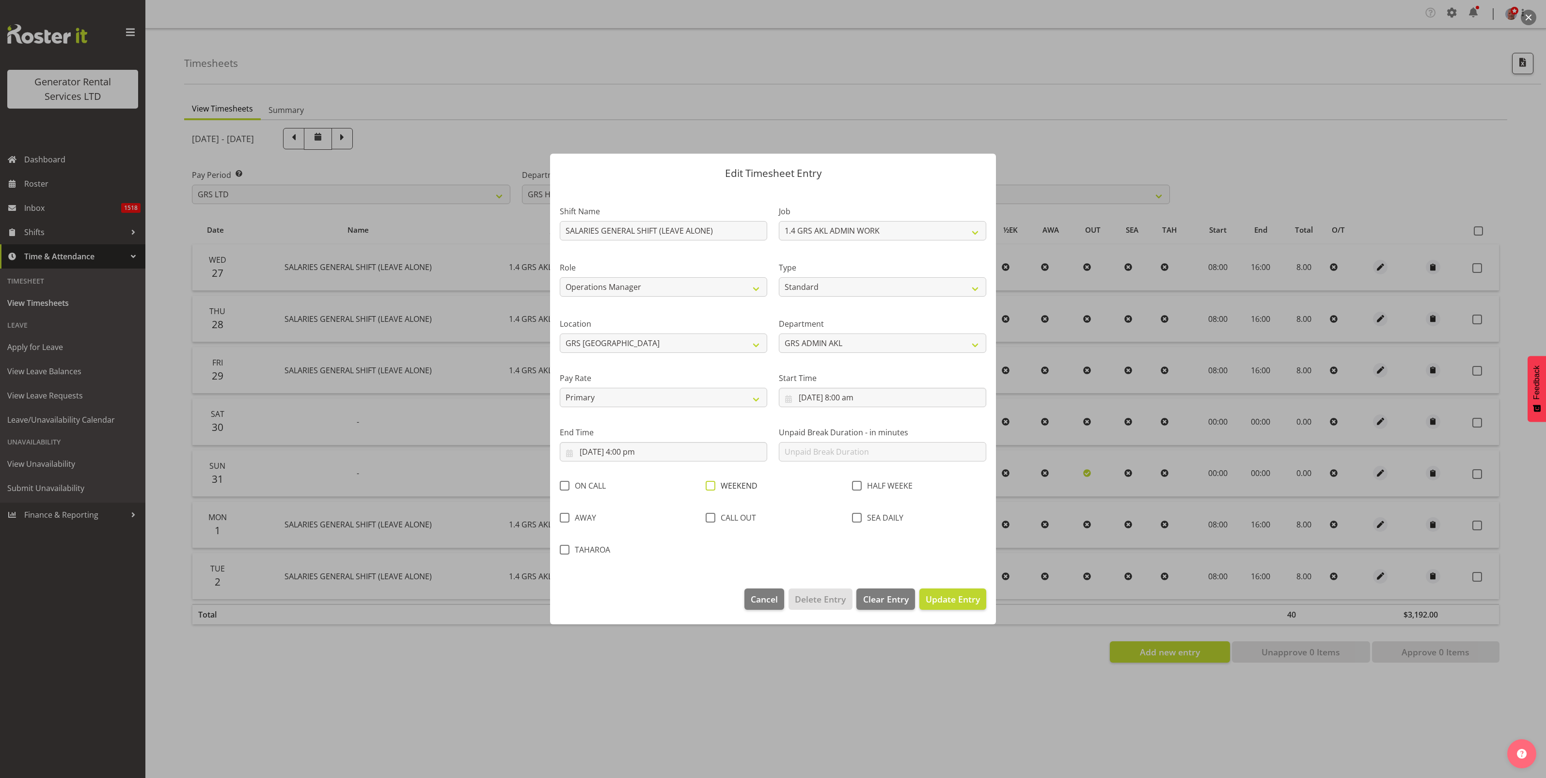
click at [711, 487] on span at bounding box center [711, 486] width 10 height 10
click at [711, 487] on input "WEEKEND" at bounding box center [709, 485] width 6 height 6
checkbox input "true"
click at [950, 601] on span "Update Entry" at bounding box center [953, 599] width 54 height 12
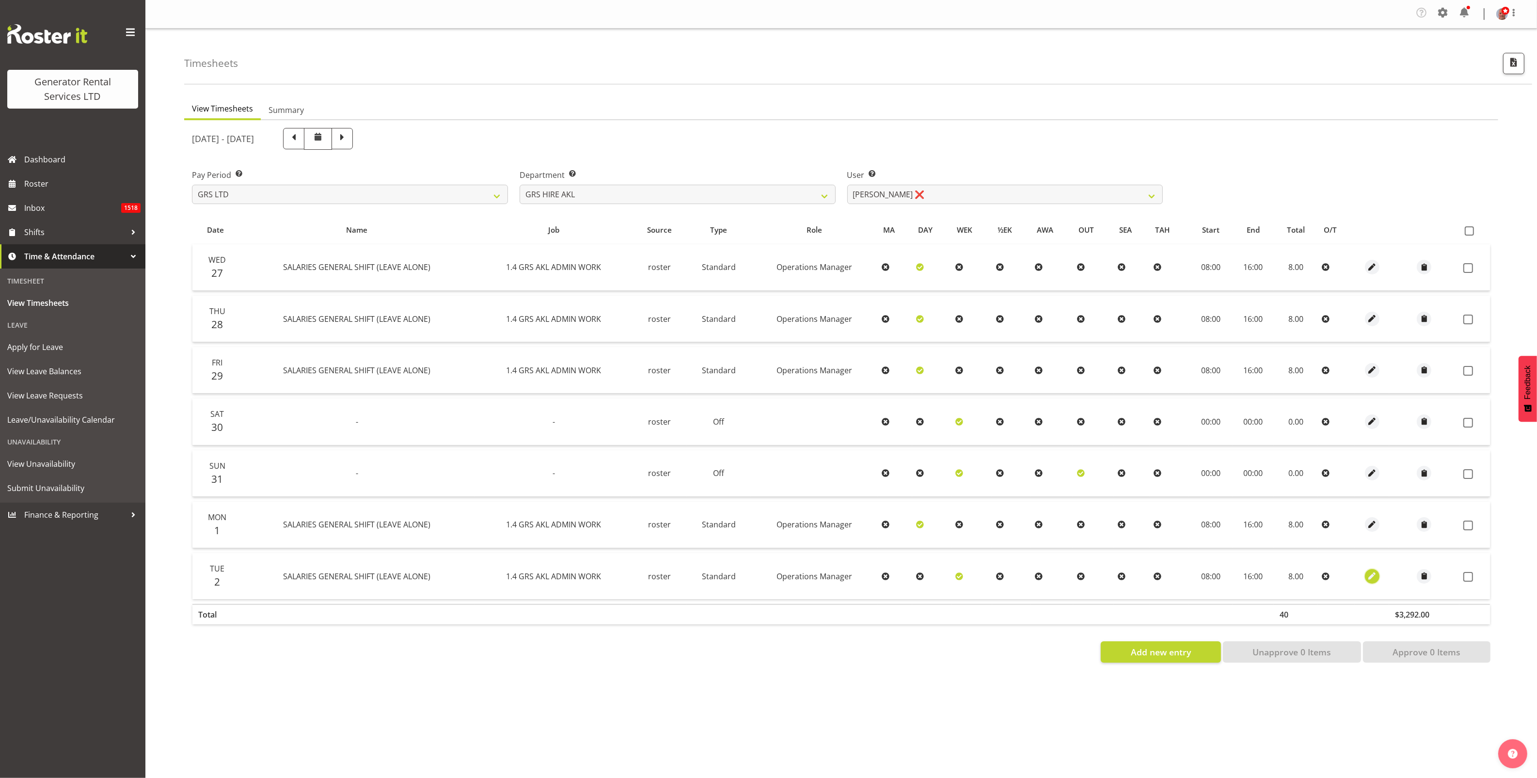
click at [1368, 579] on span "button" at bounding box center [1371, 575] width 11 height 11
select select "Standard"
select select "161"
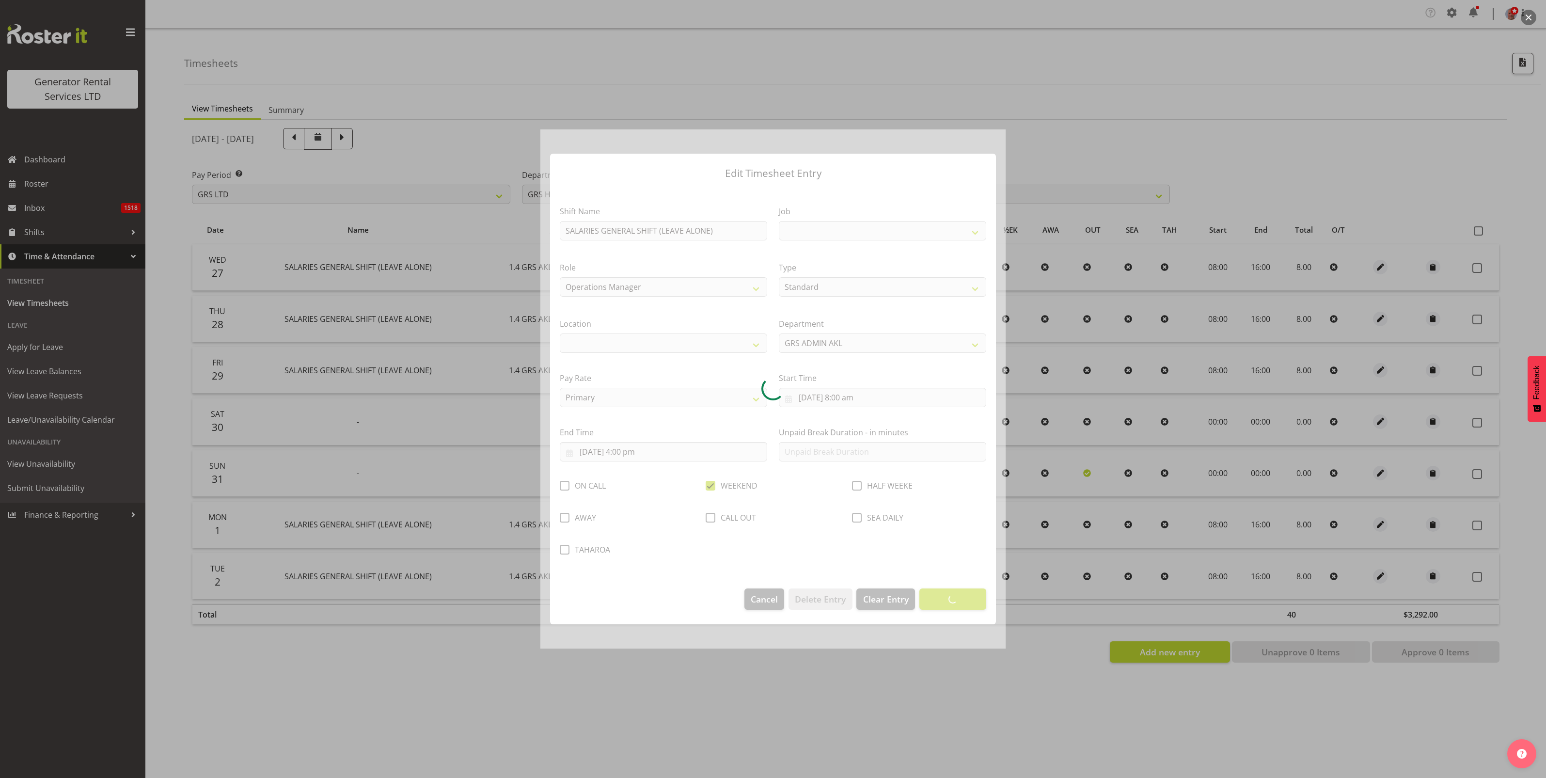
select select
select select "875"
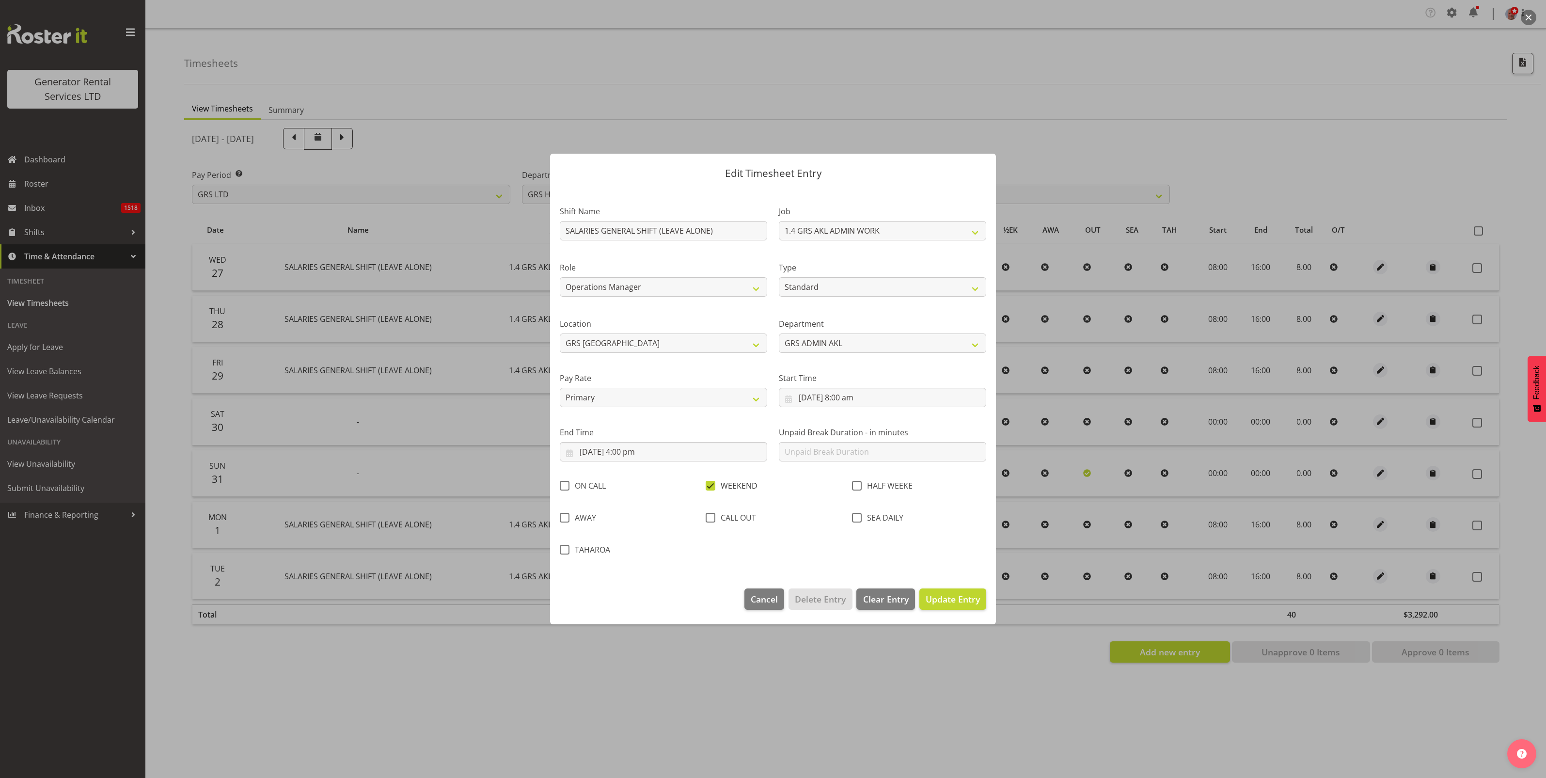
click at [710, 485] on span at bounding box center [711, 486] width 10 height 10
click at [710, 485] on input "WEEKEND" at bounding box center [709, 485] width 6 height 6
checkbox input "false"
click at [565, 483] on span at bounding box center [565, 486] width 10 height 10
click at [565, 483] on input "ON CALL" at bounding box center [563, 485] width 6 height 6
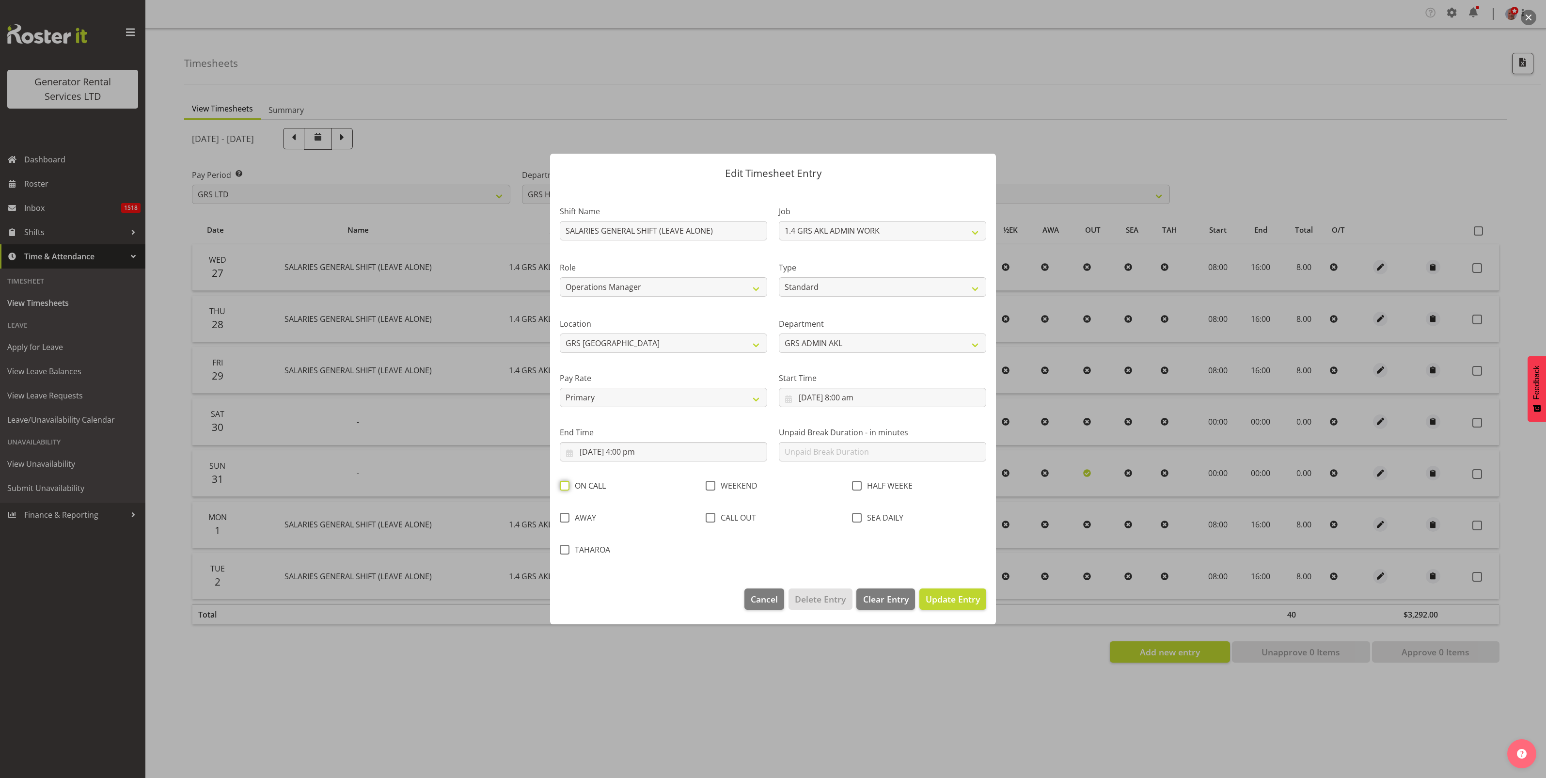
checkbox input "true"
click at [953, 604] on span "Update Entry" at bounding box center [953, 599] width 54 height 12
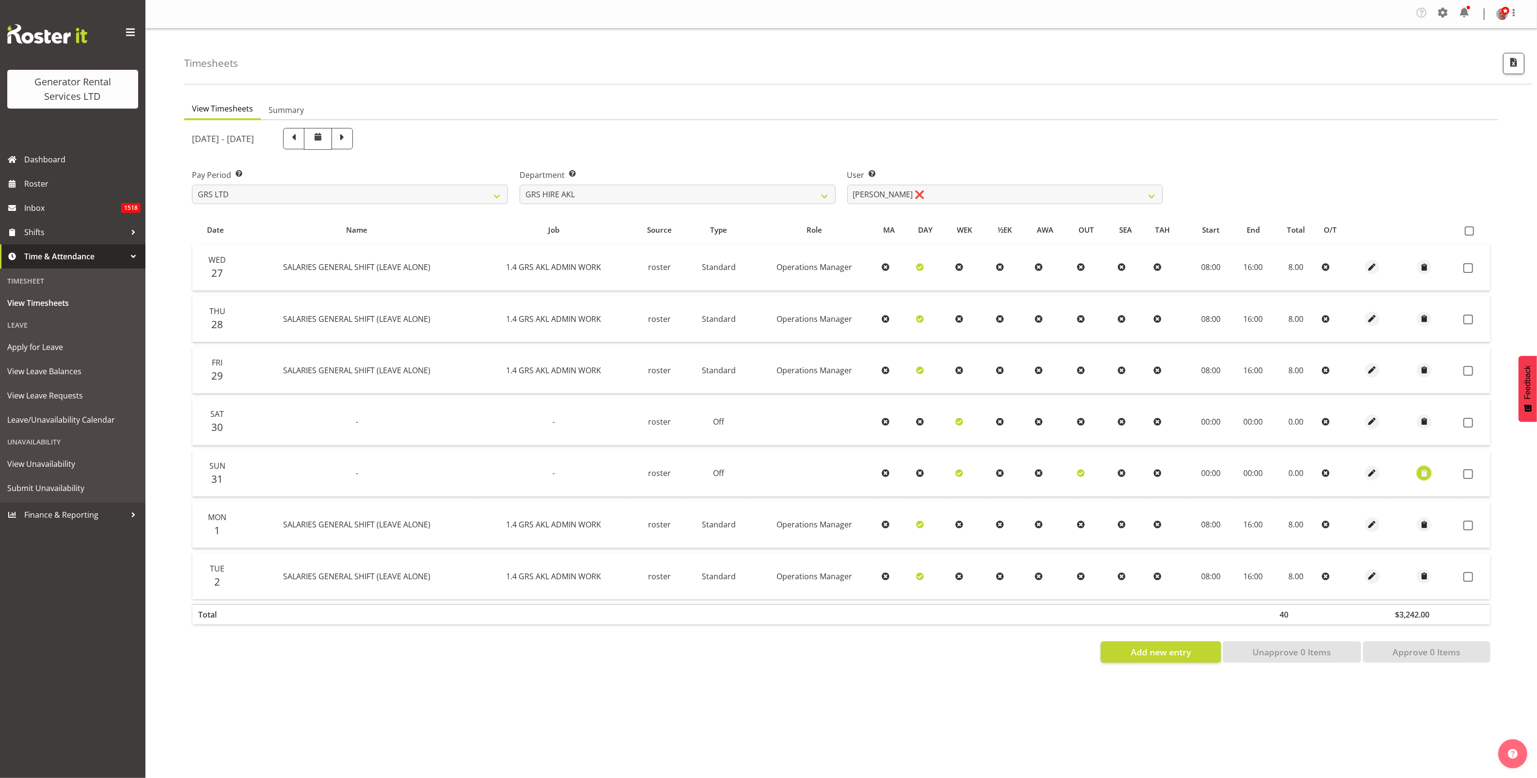
click at [1421, 473] on span "button" at bounding box center [1423, 473] width 11 height 11
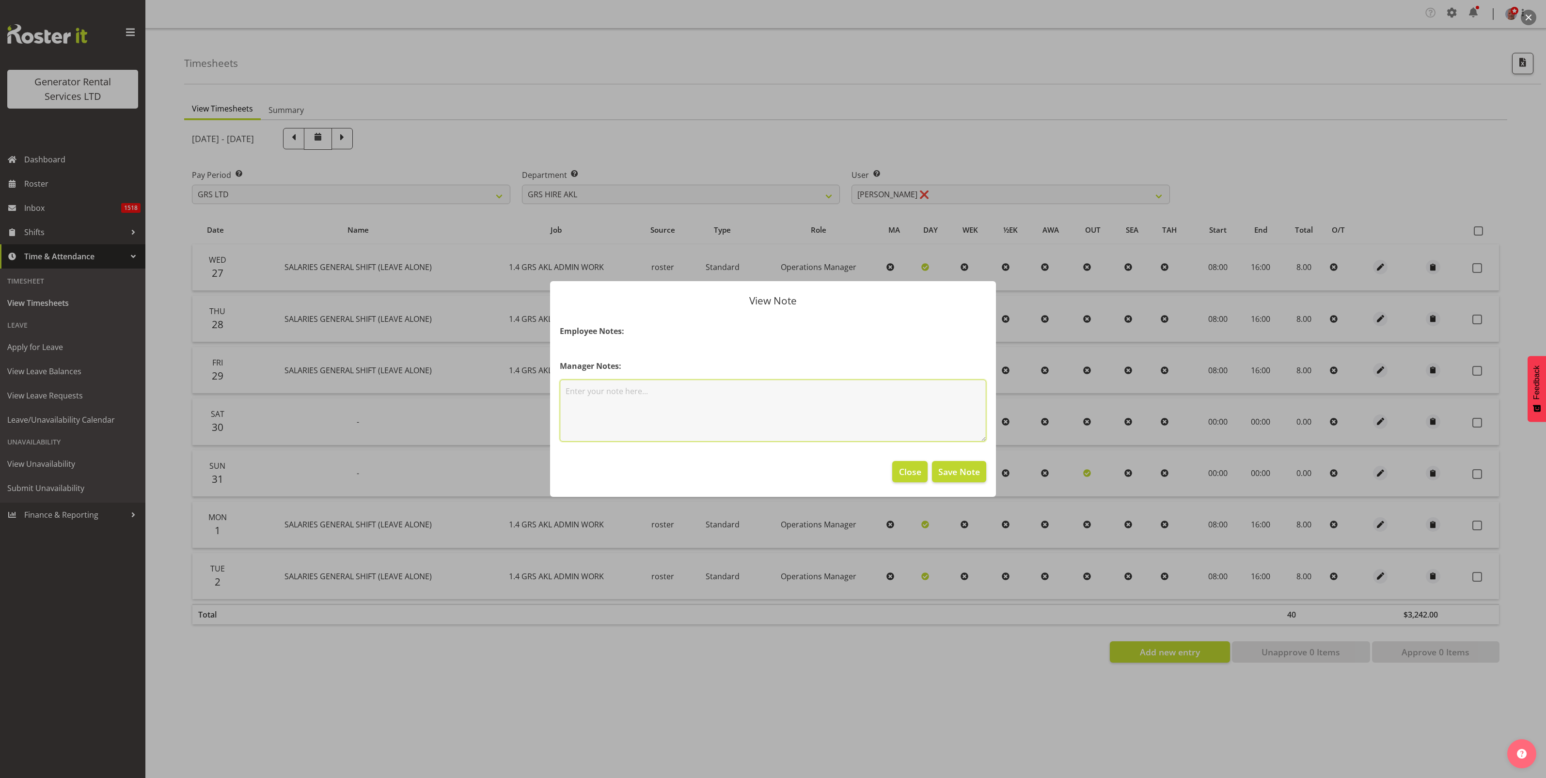
click at [587, 394] on textarea at bounding box center [773, 410] width 426 height 62
click at [666, 391] on textarea "WaterCare multiple events" at bounding box center [773, 410] width 426 height 62
type textarea "WaterCare multiple events"
click at [962, 469] on span "Save Note" at bounding box center [959, 471] width 42 height 13
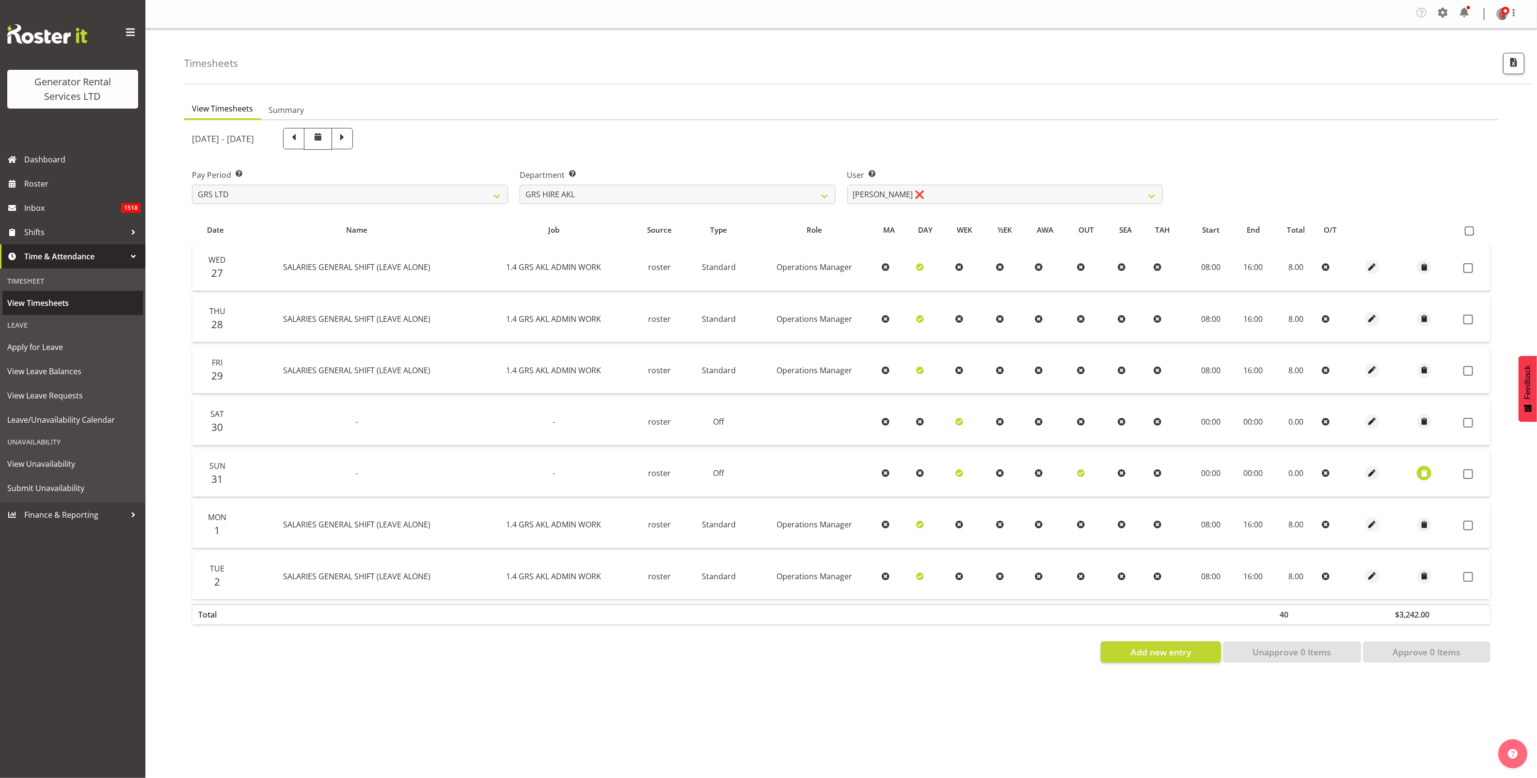
click at [47, 304] on span "View Timesheets" at bounding box center [72, 303] width 131 height 15
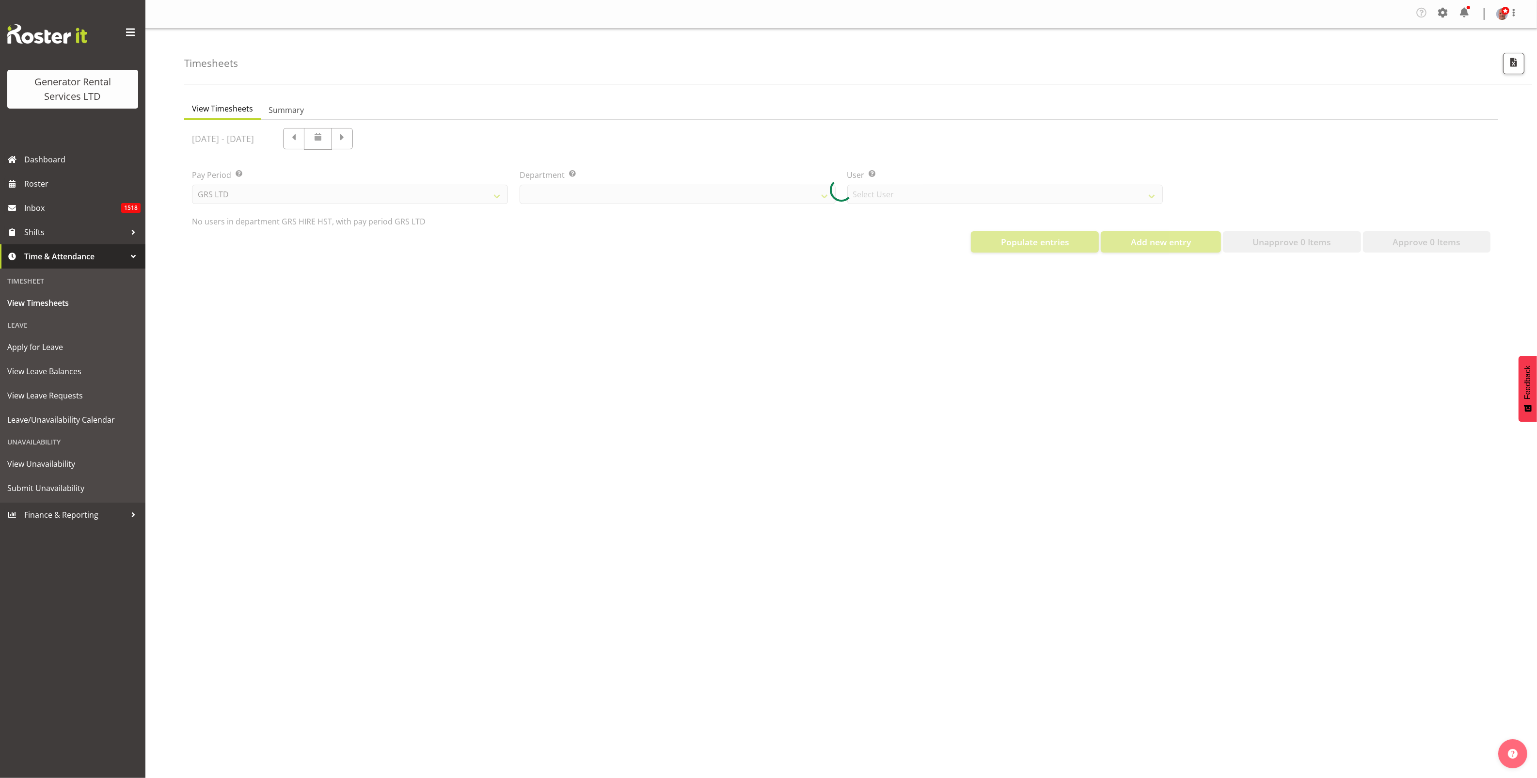
select select "22"
select select "149"
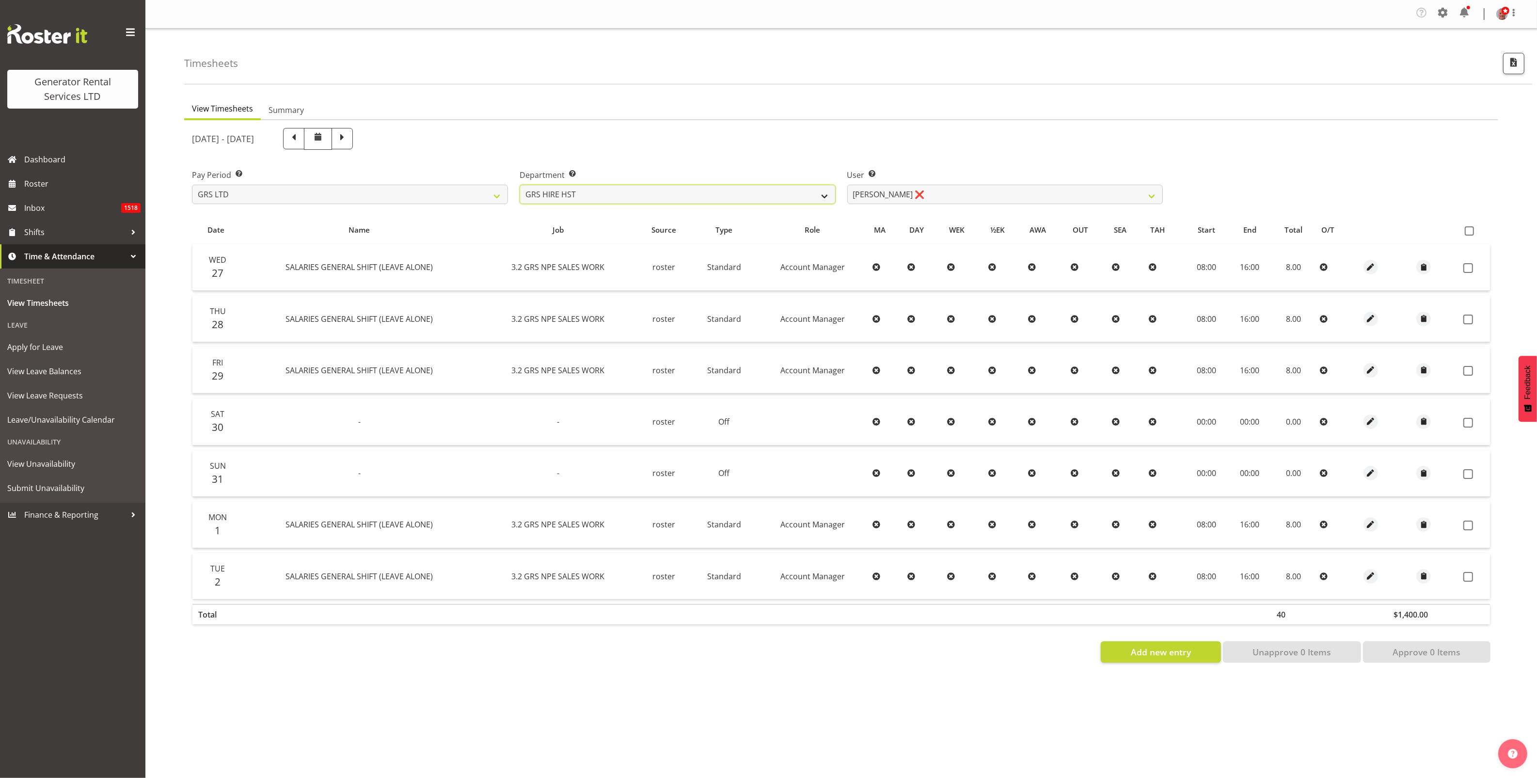
click at [699, 195] on select "GRS ADMIN AKL GRS ADMIN TGA GRS ENGINEERING AKL GRS HIRE AKL GRS HIRE HST GRS H…" at bounding box center [677, 194] width 316 height 19
select select "20"
click at [519, 185] on select "GRS ADMIN AKL GRS ADMIN TGA GRS ENGINEERING AKL GRS HIRE AKL GRS HIRE HST GRS H…" at bounding box center [677, 194] width 316 height 19
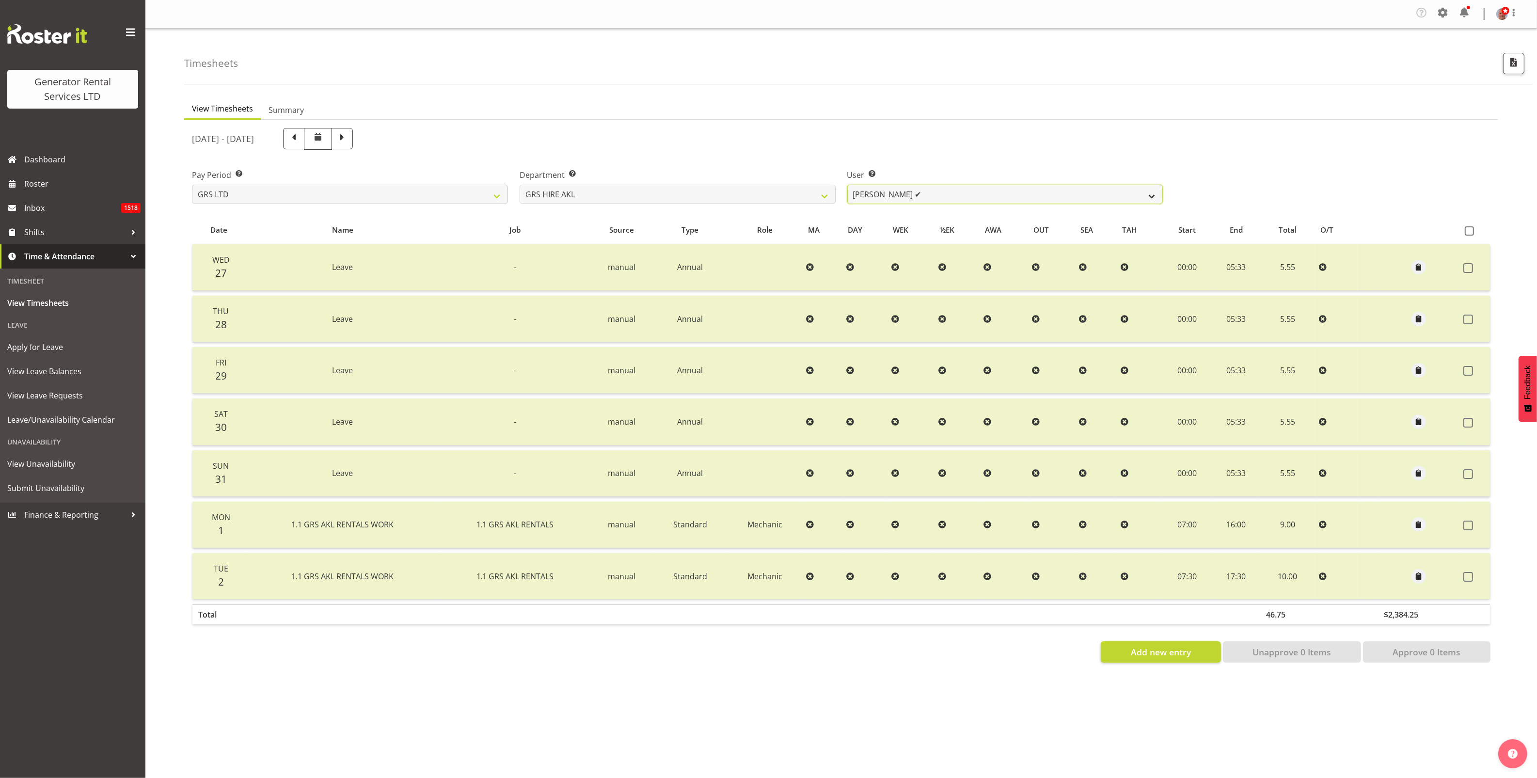
click at [950, 198] on select "[PERSON_NAME] ✔ [PERSON_NAME] ✔ [PERSON_NAME] ([GEOGRAPHIC_DATA]) [GEOGRAPHIC_D…" at bounding box center [1005, 194] width 316 height 19
click at [847, 185] on select "[PERSON_NAME] ✔ [PERSON_NAME] ✔ [PERSON_NAME] ([GEOGRAPHIC_DATA]) [GEOGRAPHIC_D…" at bounding box center [1005, 194] width 316 height 19
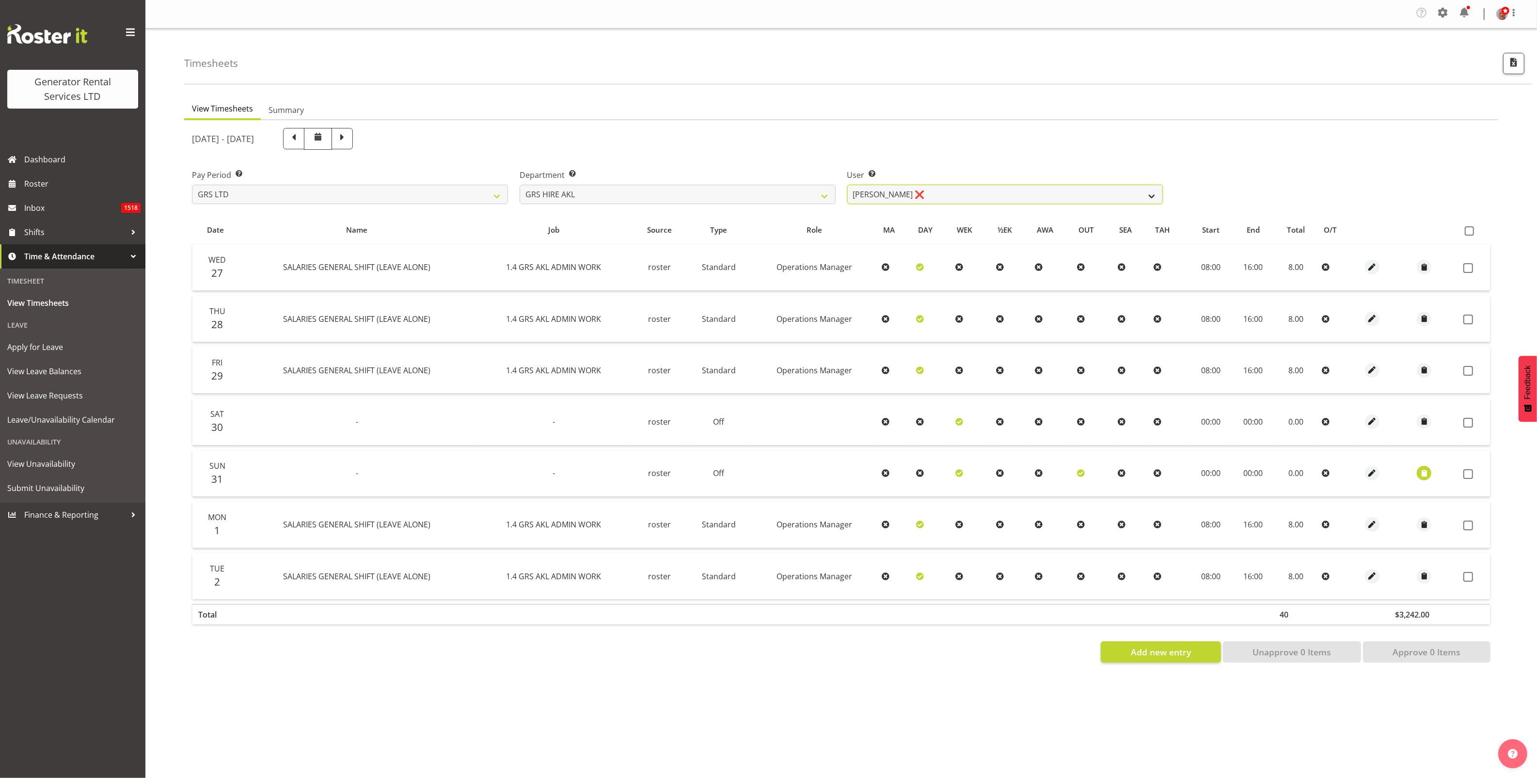
click at [866, 194] on select "[PERSON_NAME] ✔ [PERSON_NAME] ✔ [PERSON_NAME] ([GEOGRAPHIC_DATA]) [GEOGRAPHIC_D…" at bounding box center [1005, 194] width 316 height 19
select select "1336"
click at [847, 185] on select "[PERSON_NAME] ✔ [PERSON_NAME] ✔ [PERSON_NAME] ([GEOGRAPHIC_DATA]) [GEOGRAPHIC_D…" at bounding box center [1005, 194] width 316 height 19
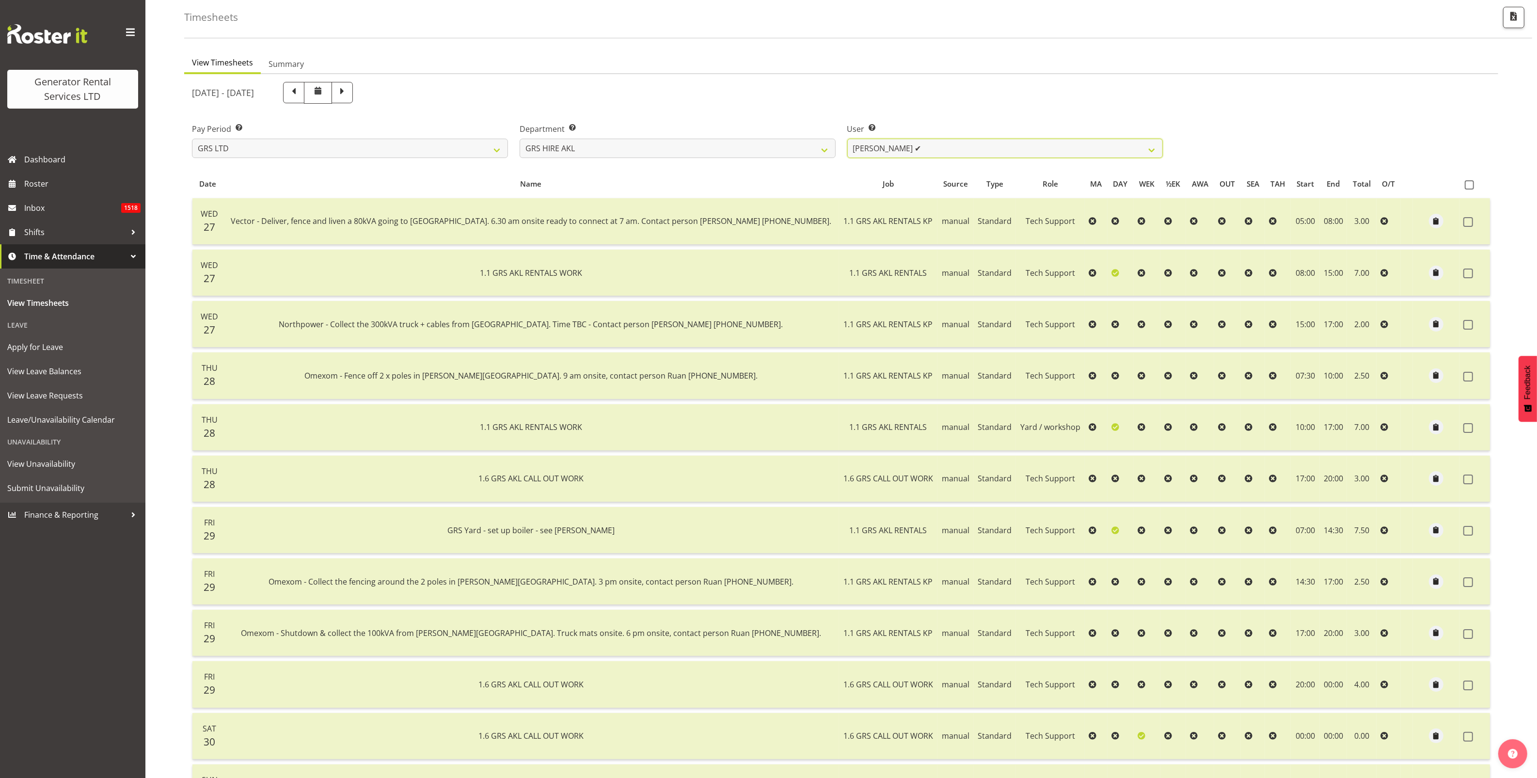
scroll to position [45, 0]
